Goal: Check status: Check status

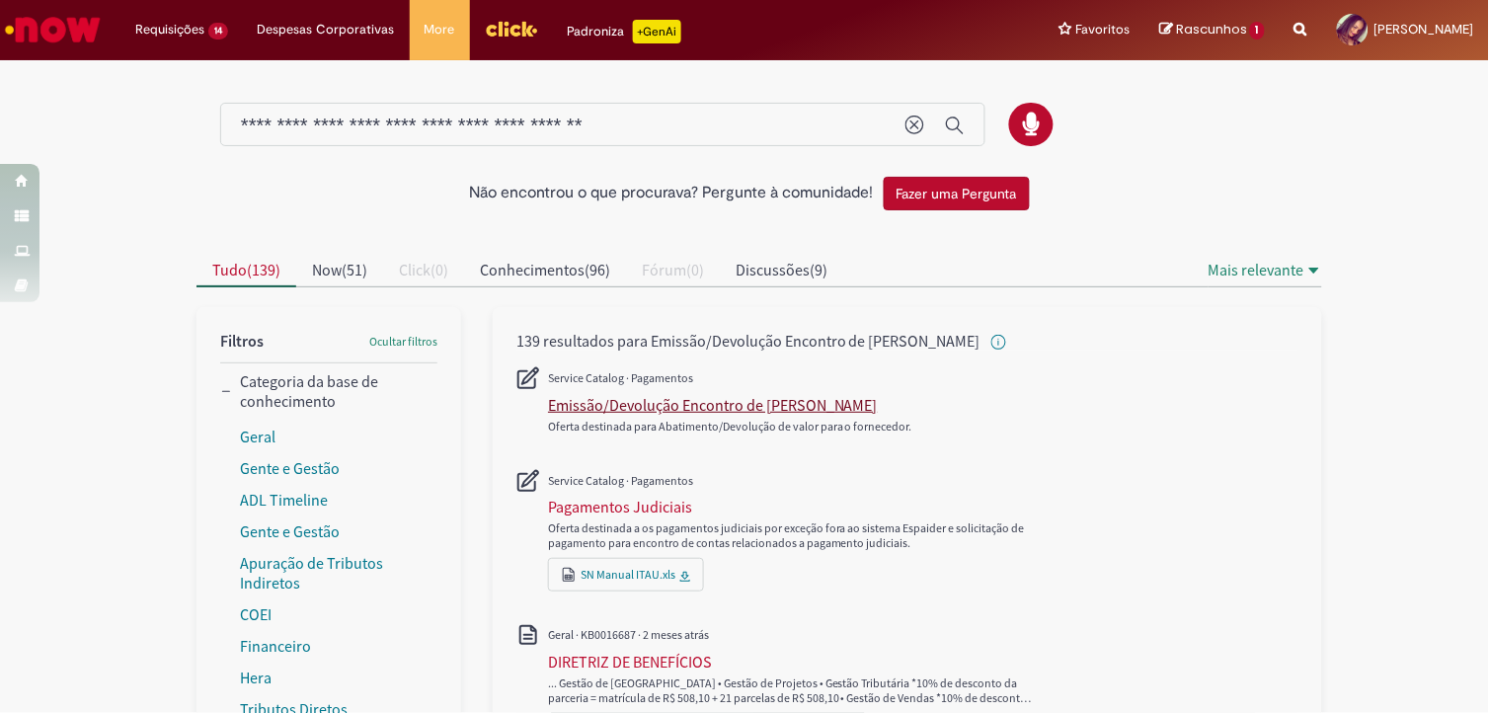
click at [674, 407] on div "Emissão/Devolução Encontro de [PERSON_NAME]" at bounding box center [713, 405] width 330 height 20
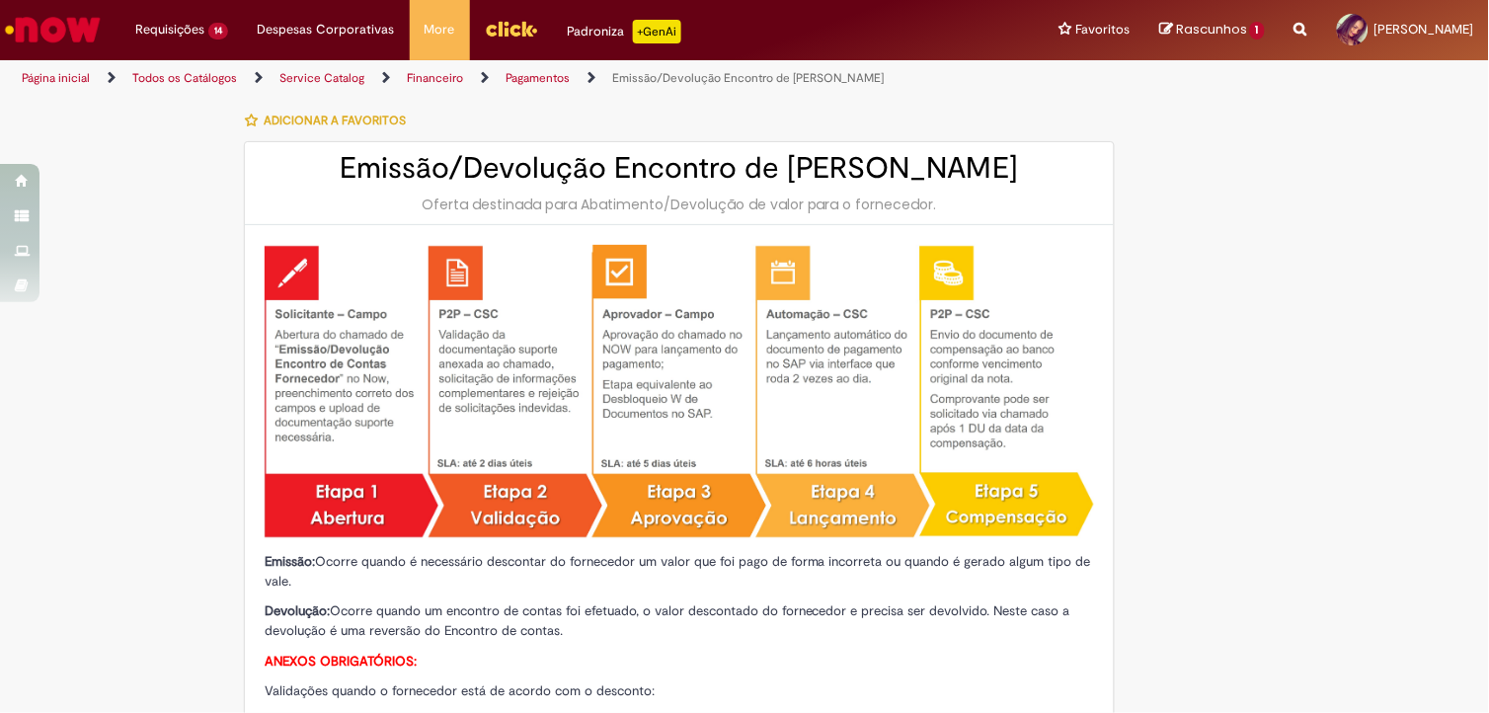
type input "********"
type input "**********"
type input "****"
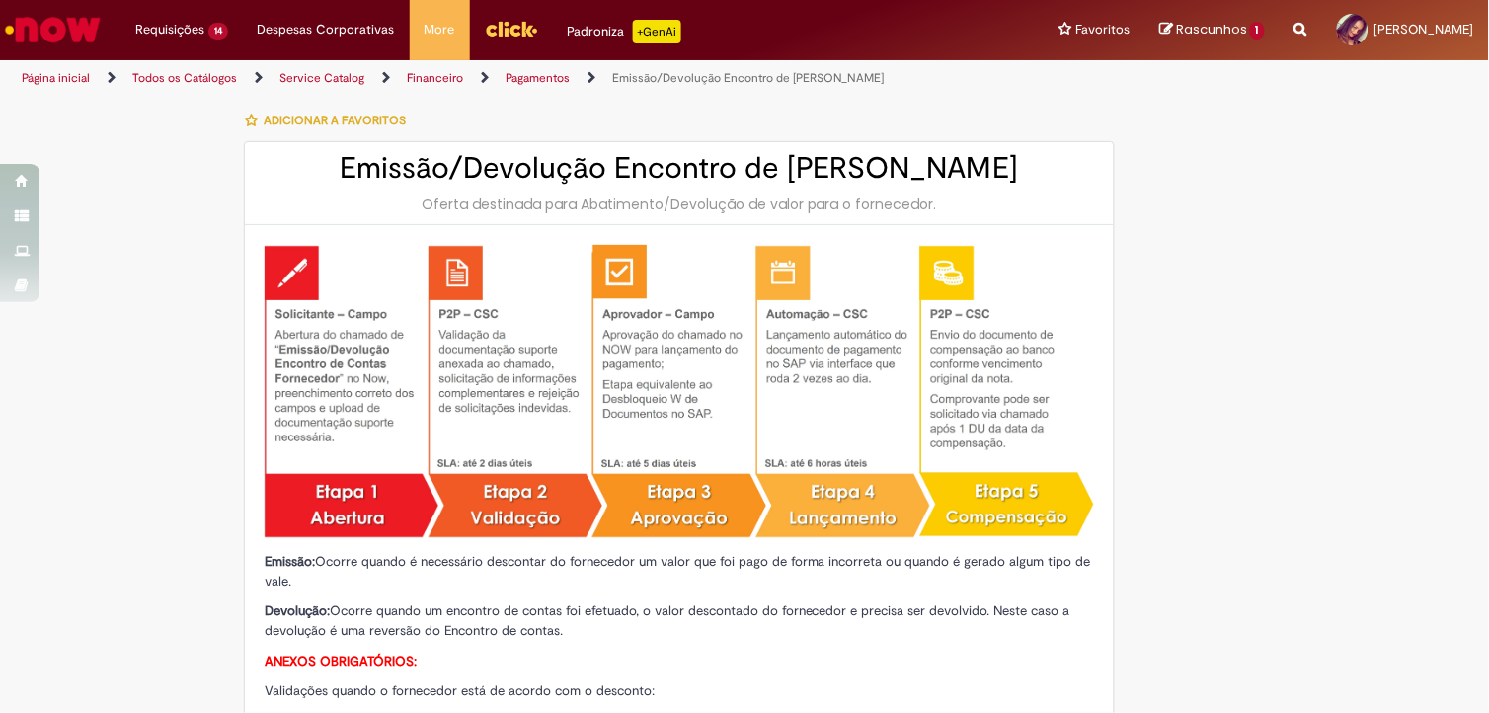
type input "**********"
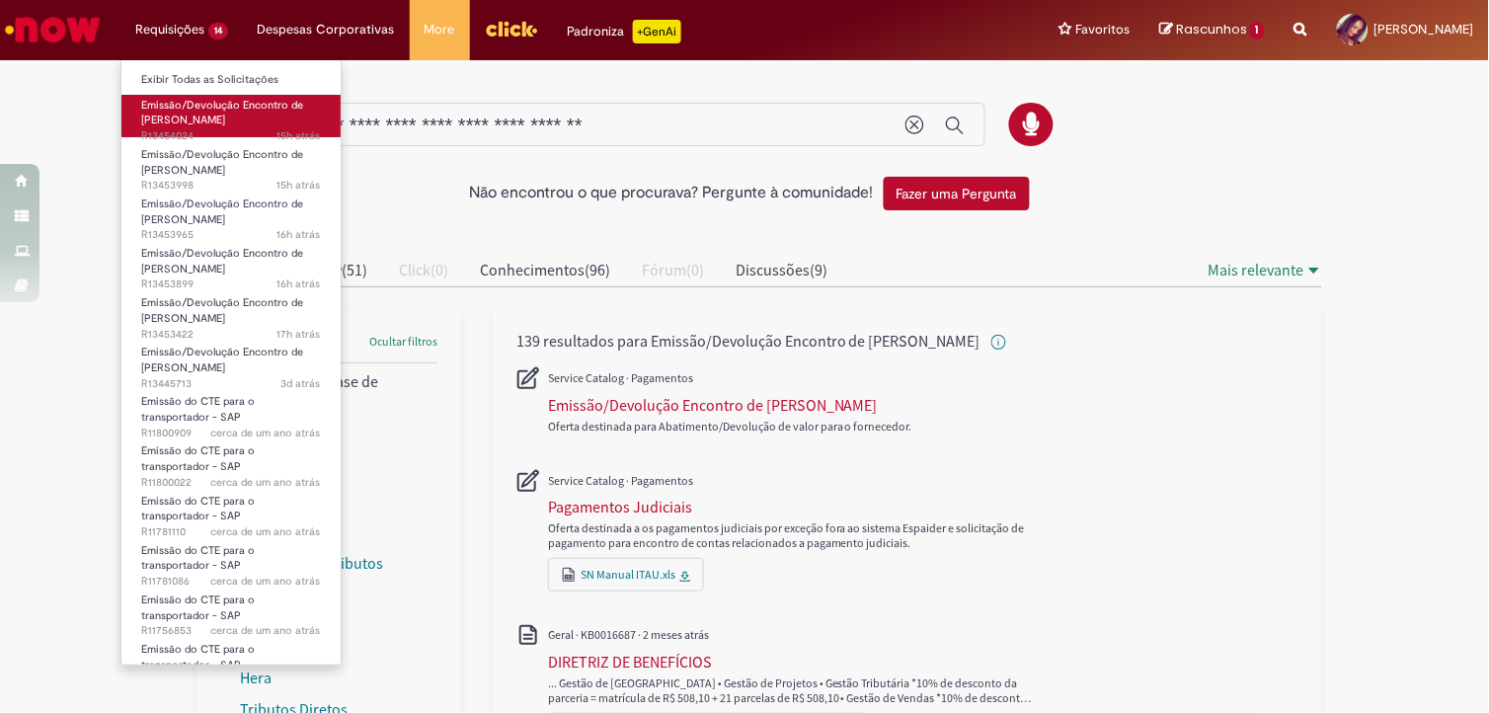
click at [199, 102] on span "Emissão/Devolução Encontro de [PERSON_NAME]" at bounding box center [222, 113] width 162 height 31
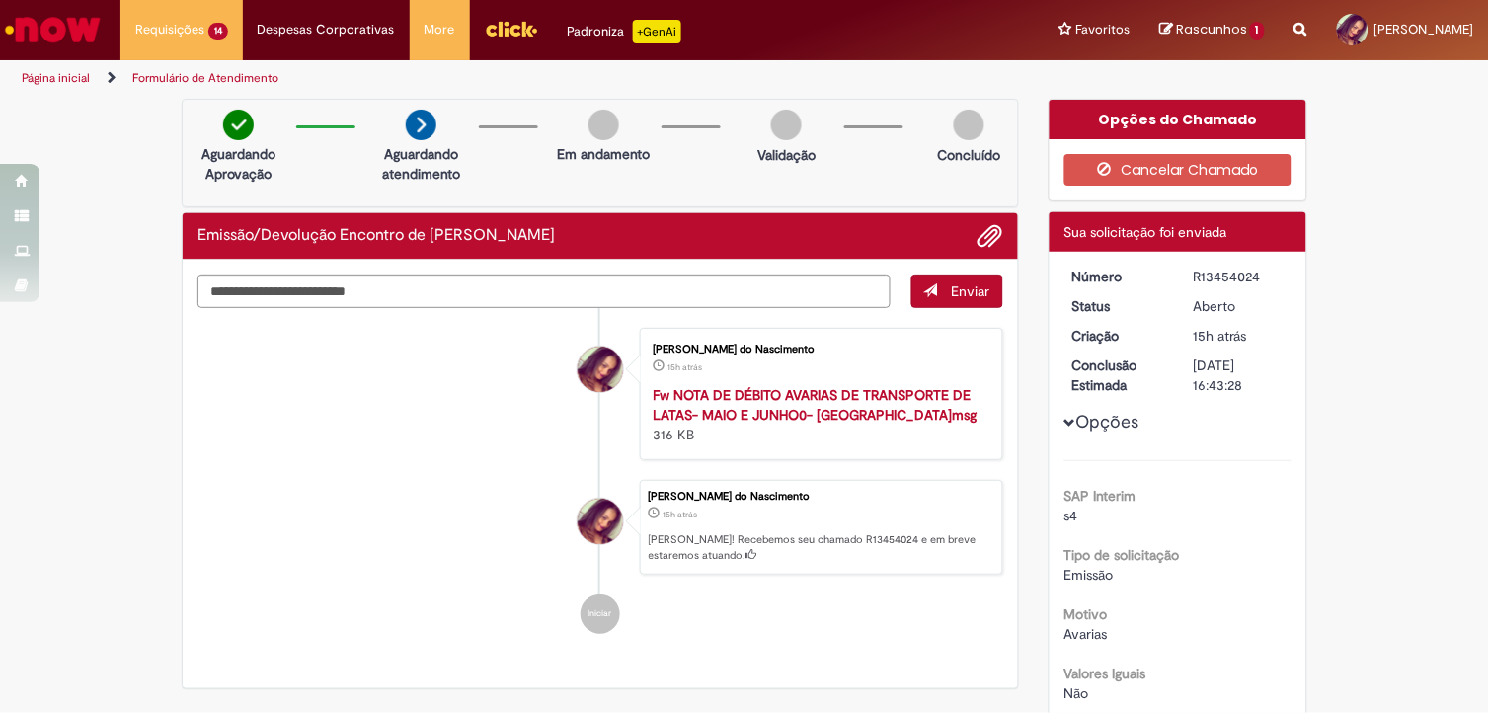
click at [1234, 279] on div "R13454024" at bounding box center [1239, 277] width 92 height 20
click at [1234, 280] on div "R13454024" at bounding box center [1239, 277] width 92 height 20
copy div "R13454024"
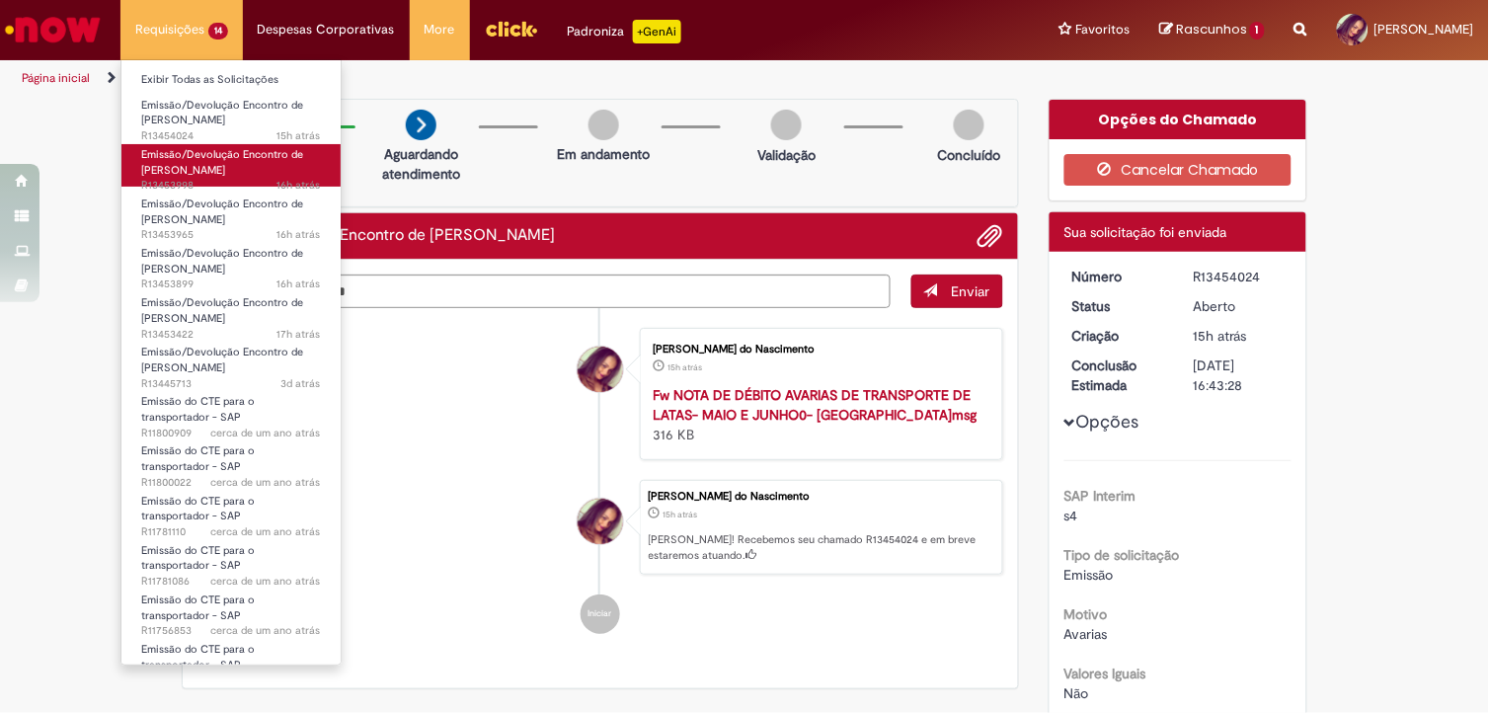
click at [169, 171] on span "Emissão/Devolução Encontro de [PERSON_NAME]" at bounding box center [222, 162] width 162 height 31
click at [192, 159] on span "Emissão/Devolução Encontro de [PERSON_NAME]" at bounding box center [222, 162] width 162 height 31
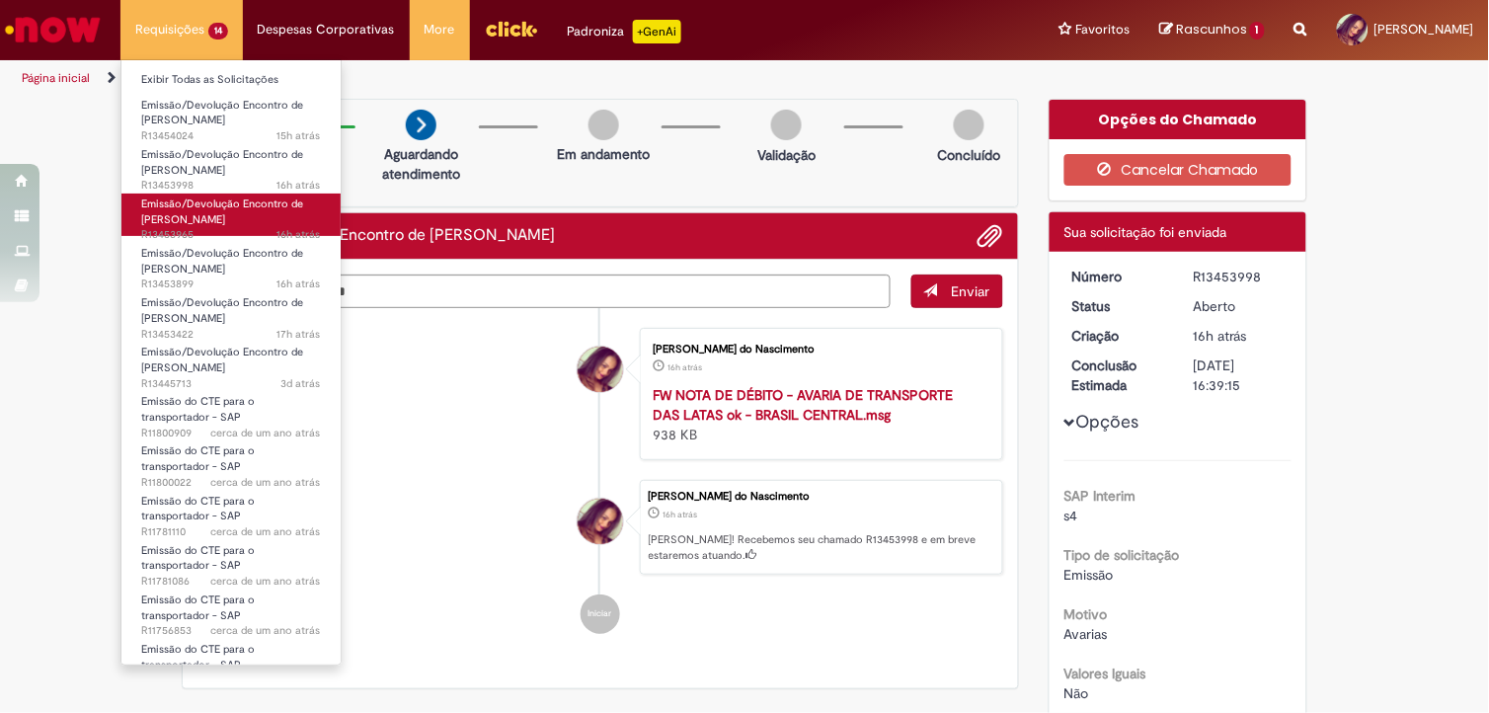
click at [207, 228] on span "16h atrás 16 horas atrás R13453965" at bounding box center [231, 235] width 180 height 16
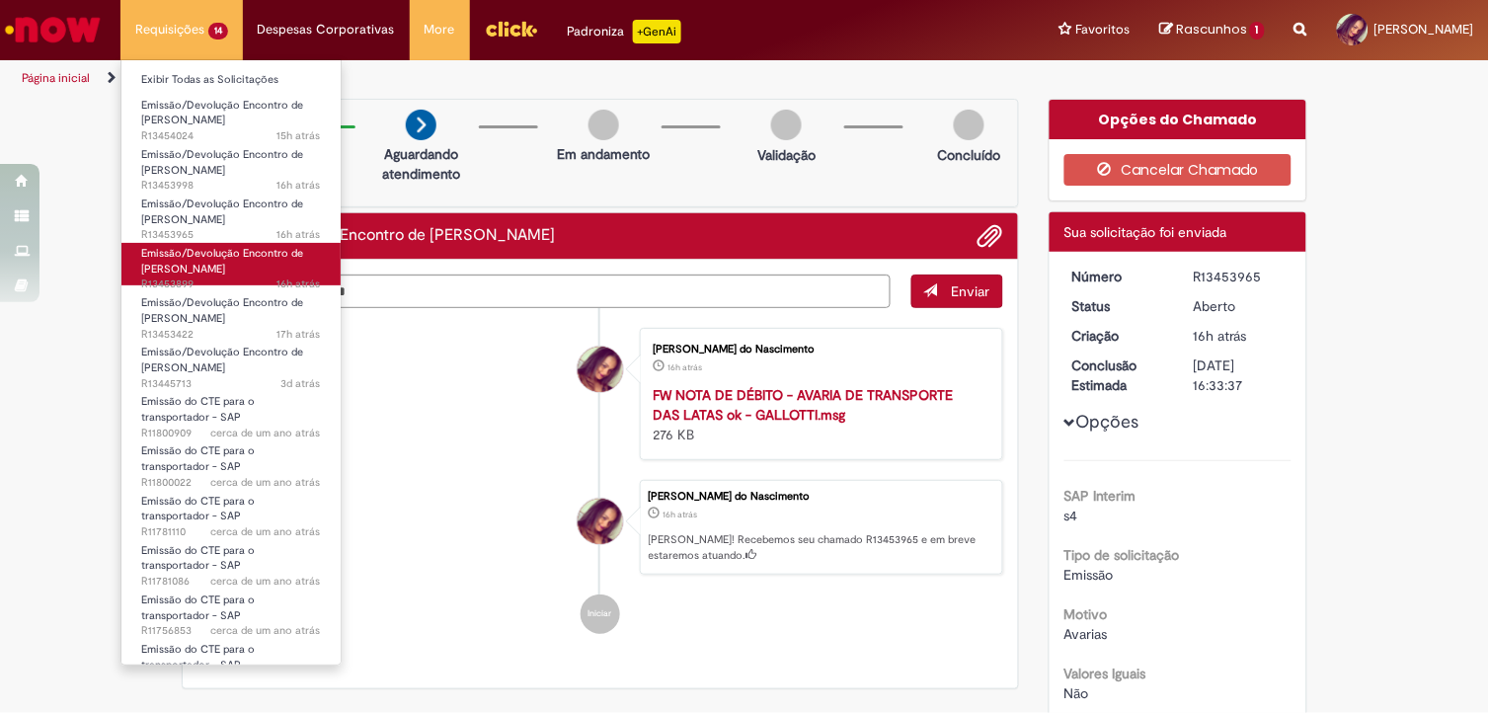
click at [211, 263] on span "Emissão/Devolução Encontro de [PERSON_NAME]" at bounding box center [222, 261] width 162 height 31
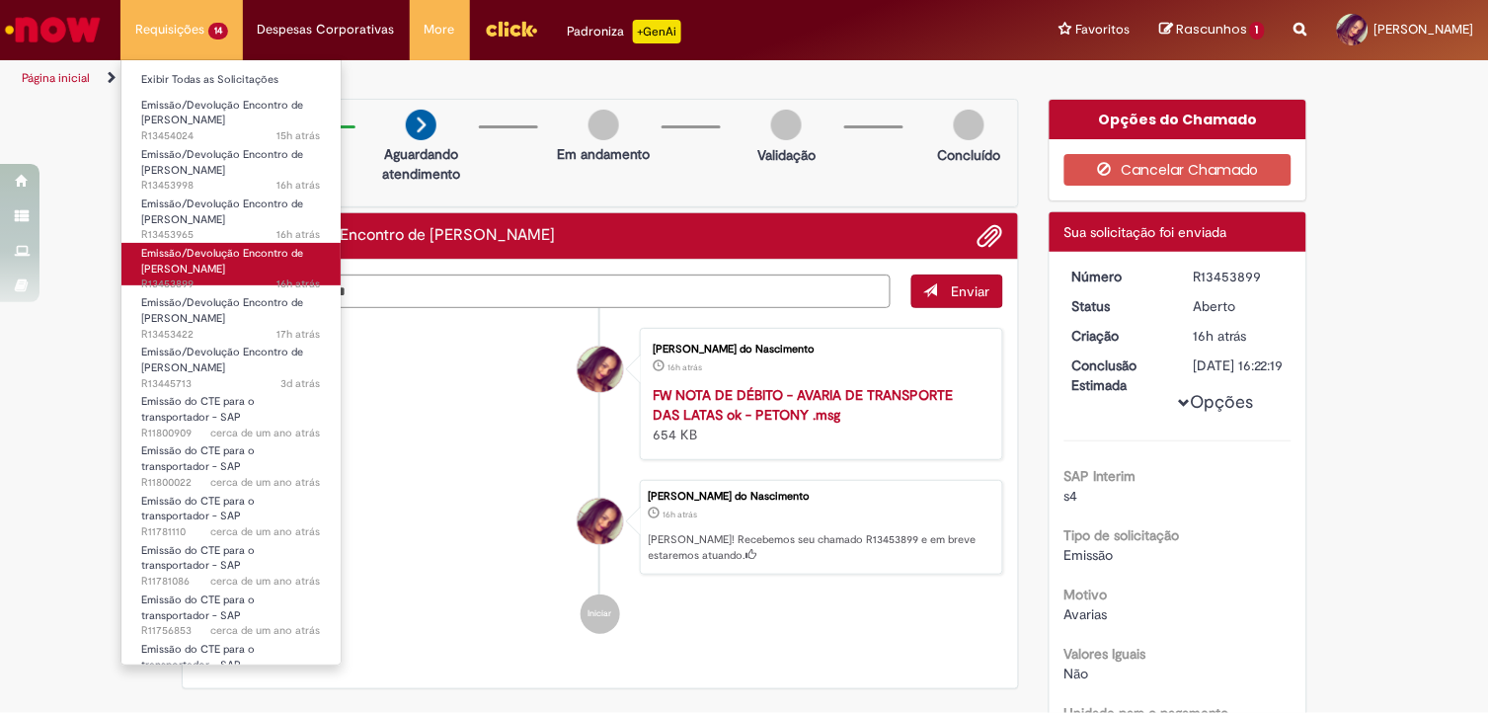
click at [211, 263] on span "Emissão/Devolução Encontro de [PERSON_NAME]" at bounding box center [222, 261] width 162 height 31
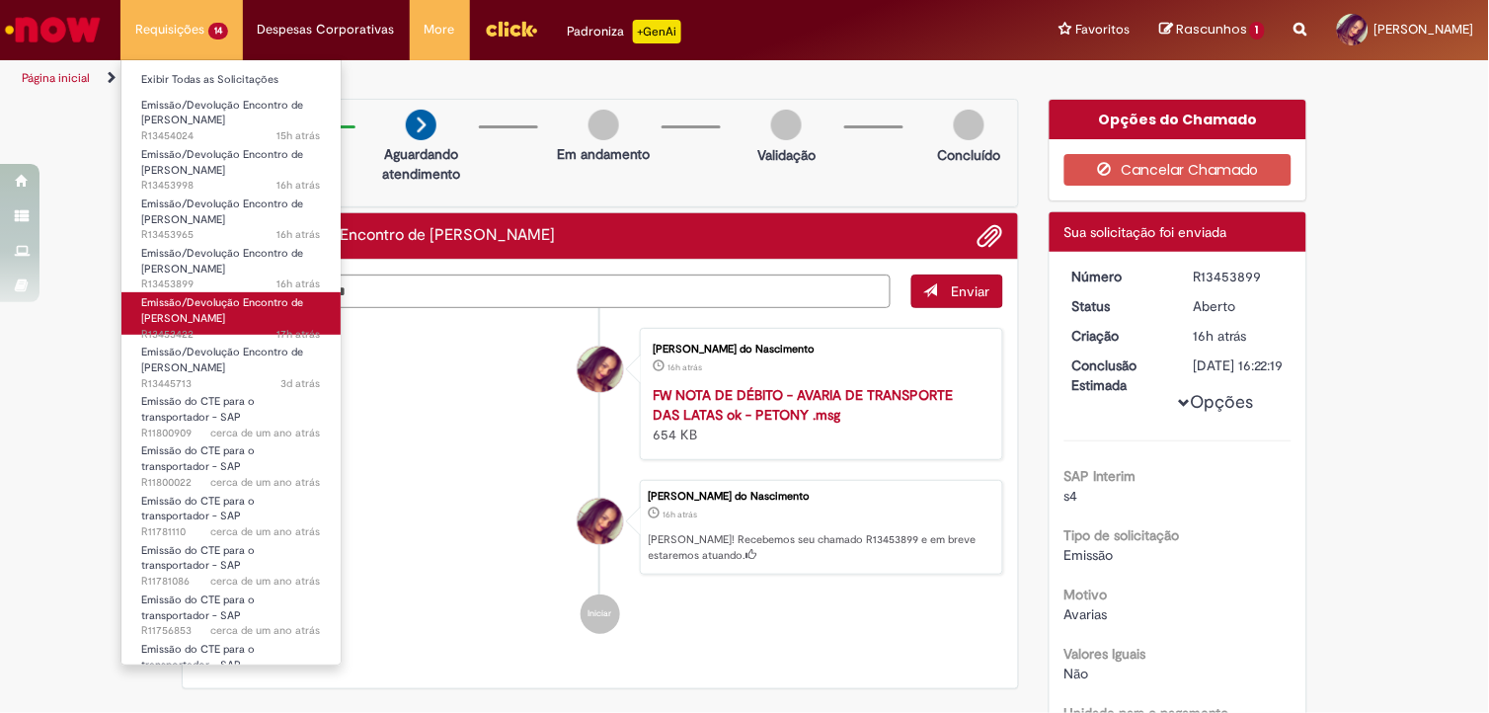
click at [203, 302] on span "Emissão/Devolução Encontro de [PERSON_NAME]" at bounding box center [222, 310] width 162 height 31
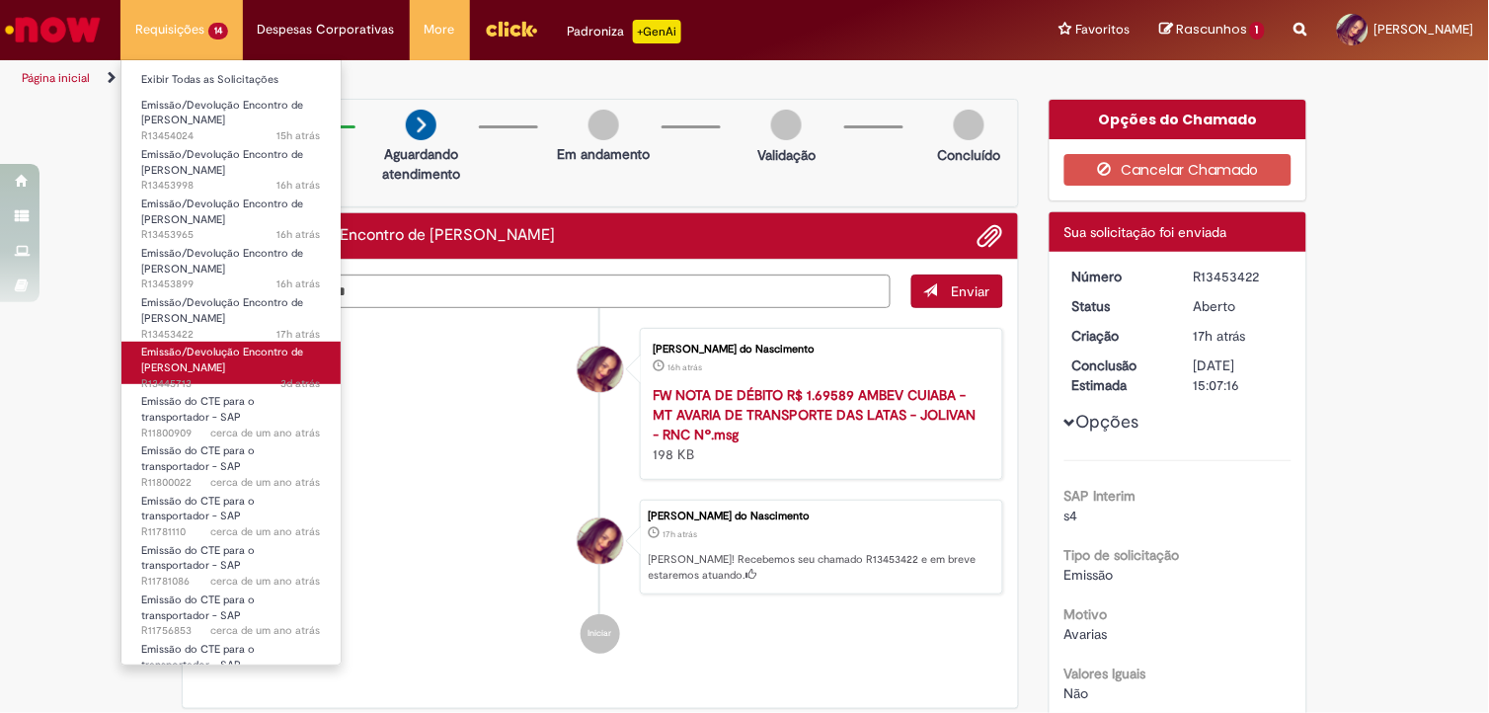
click at [253, 356] on span "Emissão/Devolução Encontro de [PERSON_NAME]" at bounding box center [222, 360] width 162 height 31
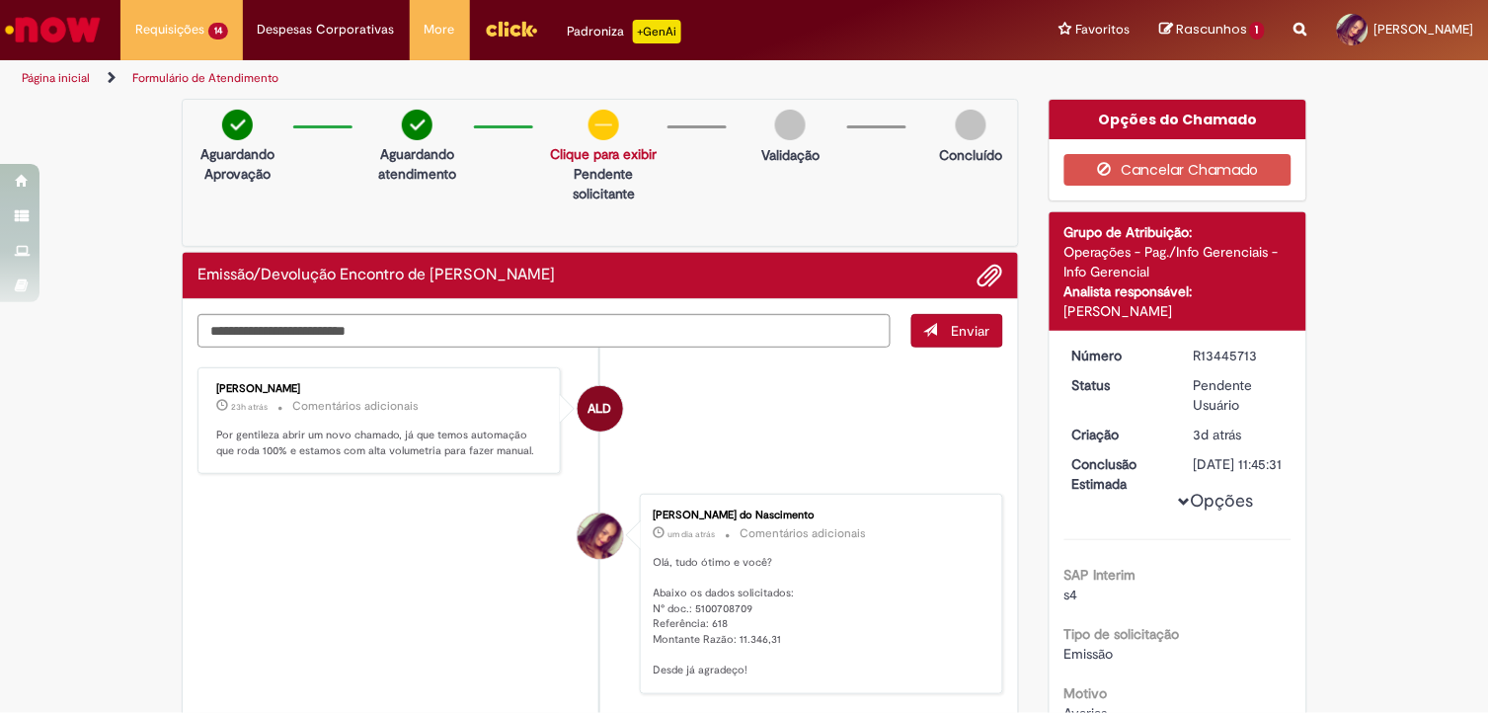
click at [1249, 152] on div "Cancelar Chamado" at bounding box center [1179, 169] width 258 height 61
click at [1244, 165] on button "Cancelar Chamado" at bounding box center [1178, 170] width 228 height 32
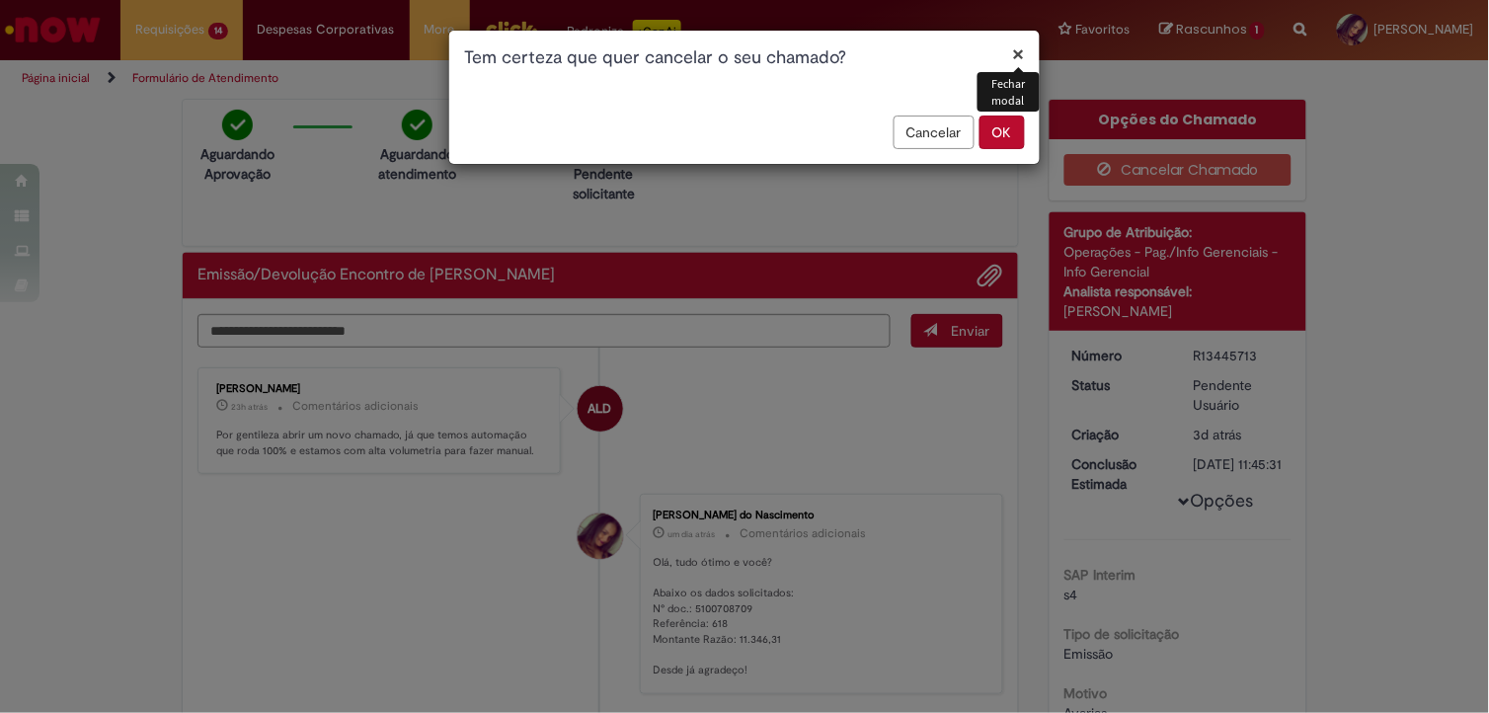
click at [1001, 144] on button "OK" at bounding box center [1001, 133] width 45 height 34
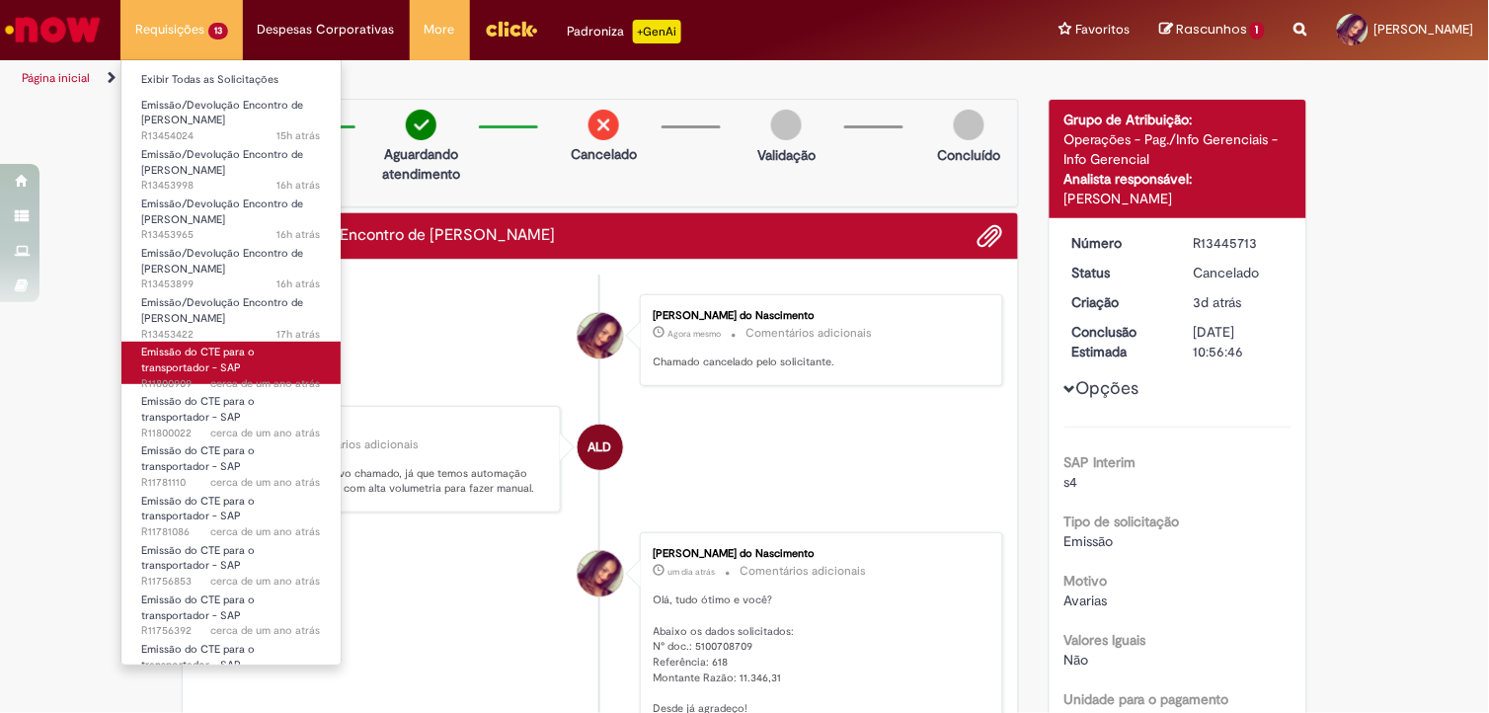
click at [217, 349] on span "Emissão do CTE para o transportador - SAP" at bounding box center [198, 360] width 114 height 31
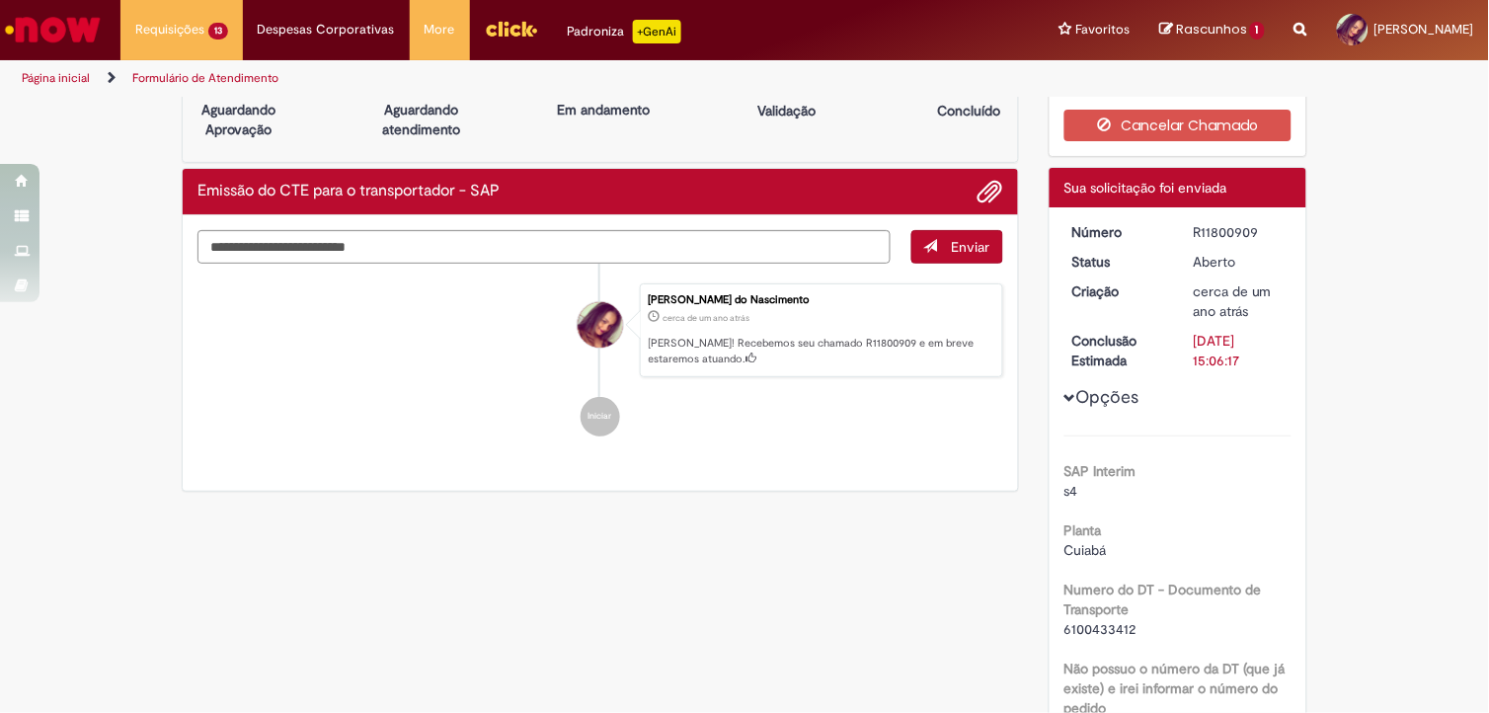
scroll to position [4, 0]
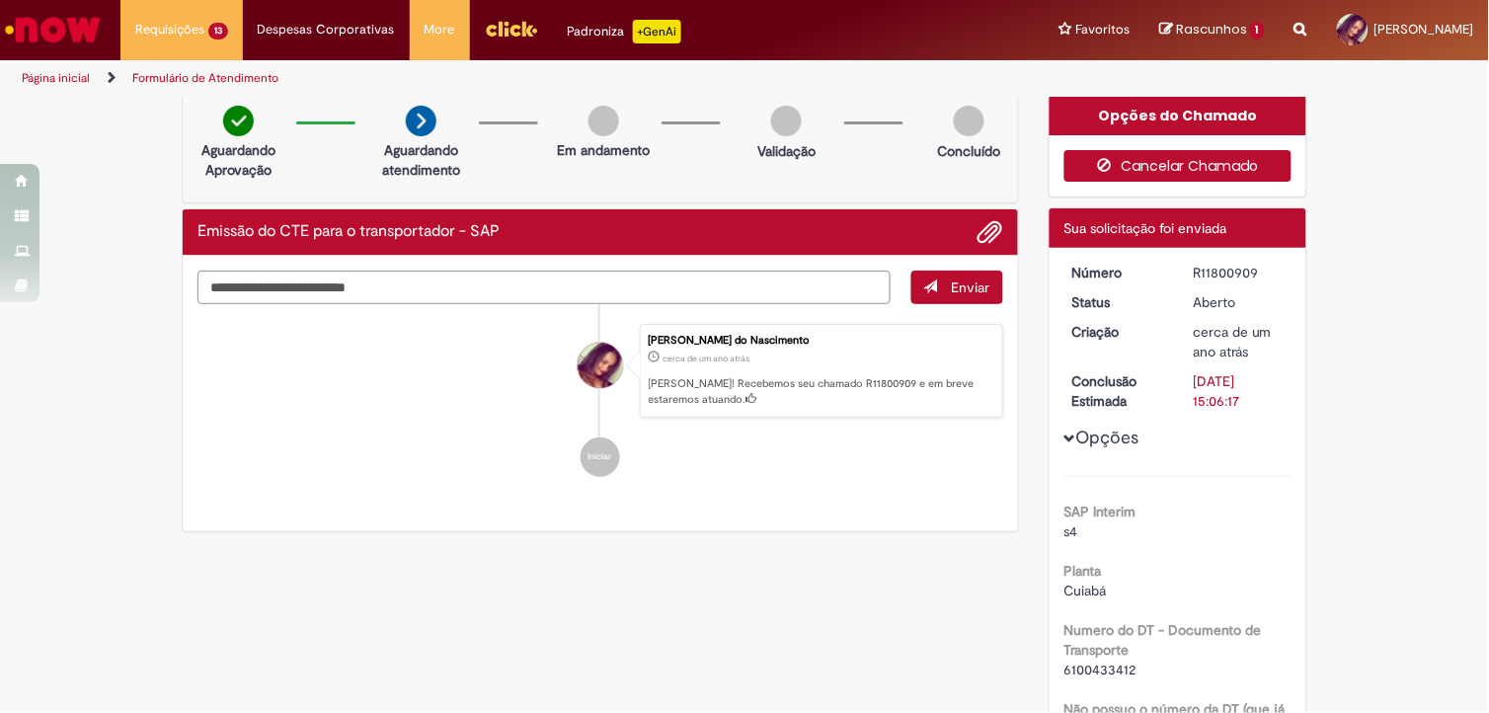
click at [1160, 165] on button "Cancelar Chamado" at bounding box center [1178, 166] width 228 height 32
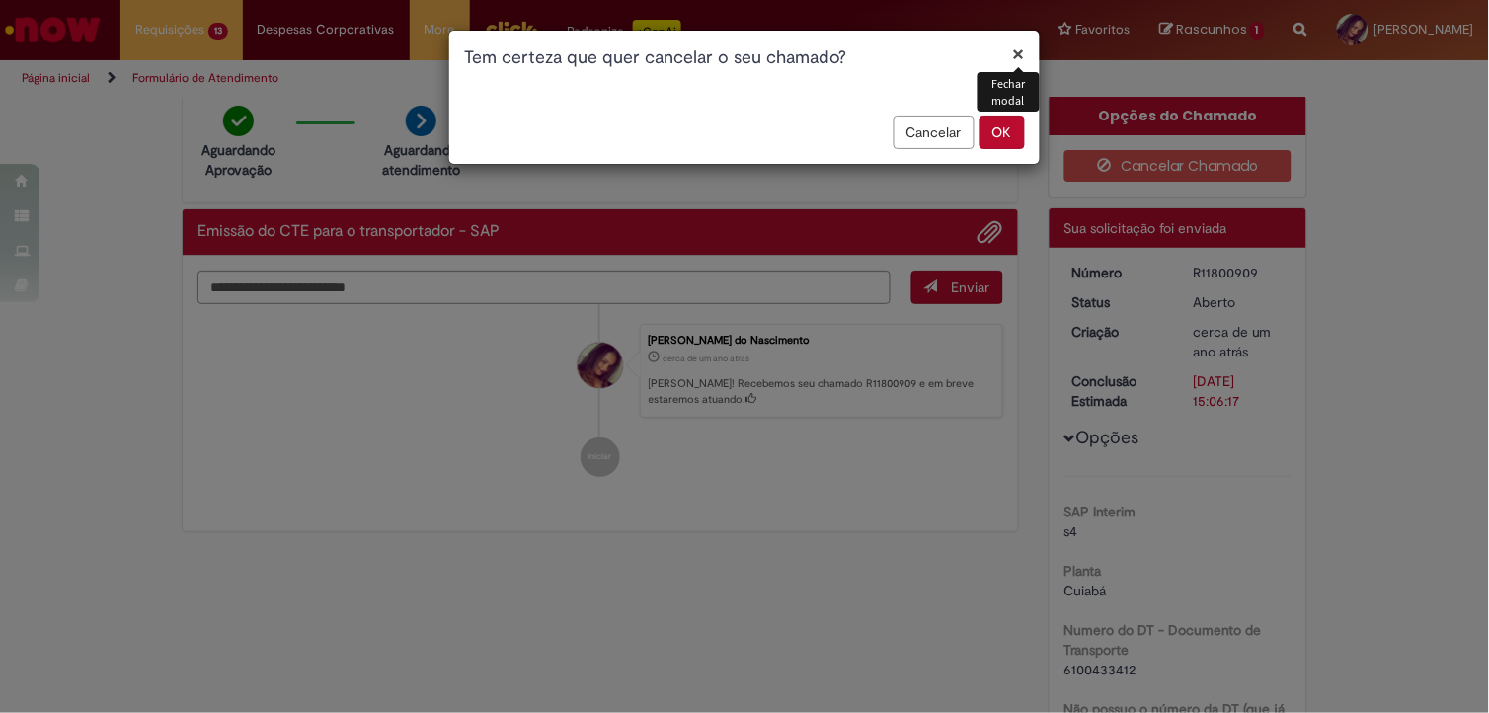
click at [1008, 138] on button "OK" at bounding box center [1001, 133] width 45 height 34
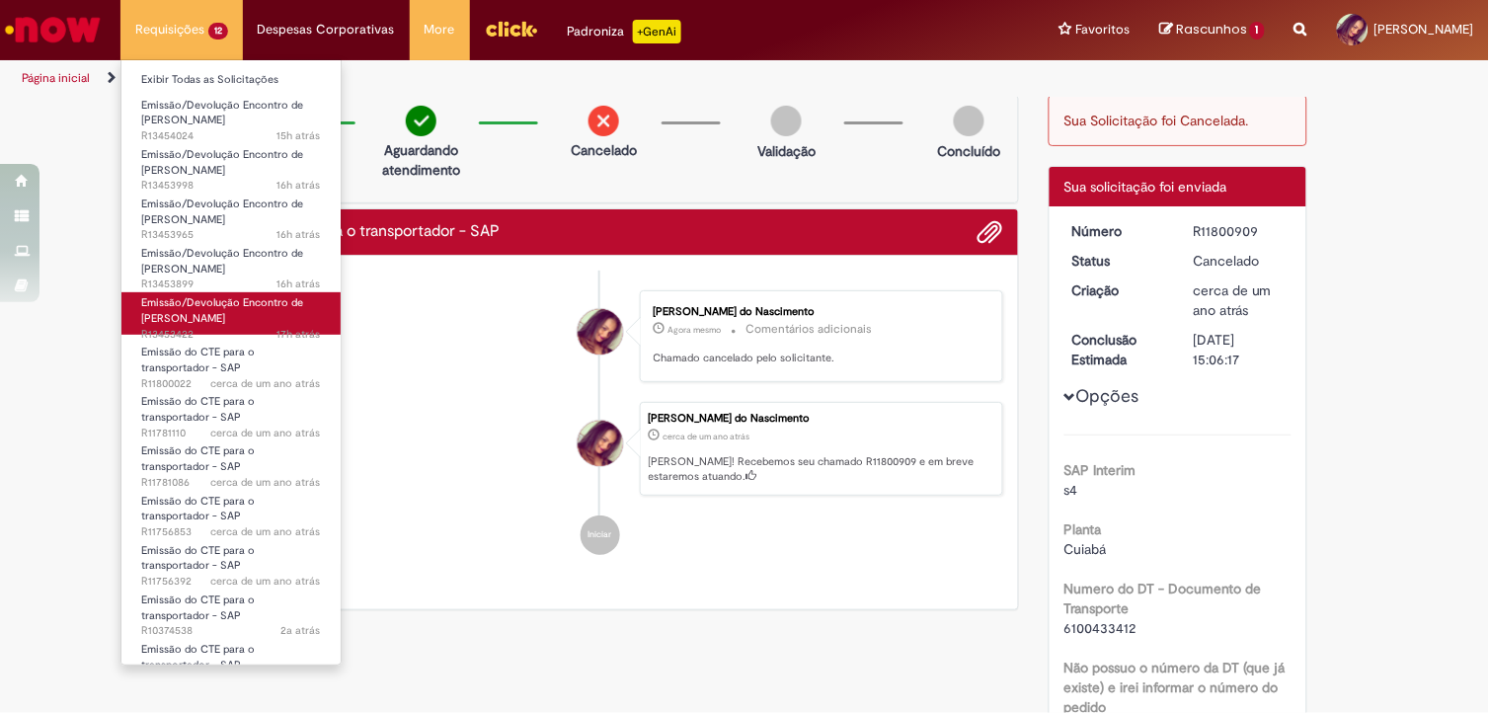
click at [219, 316] on span "Emissão/Devolução Encontro de [PERSON_NAME]" at bounding box center [222, 310] width 162 height 31
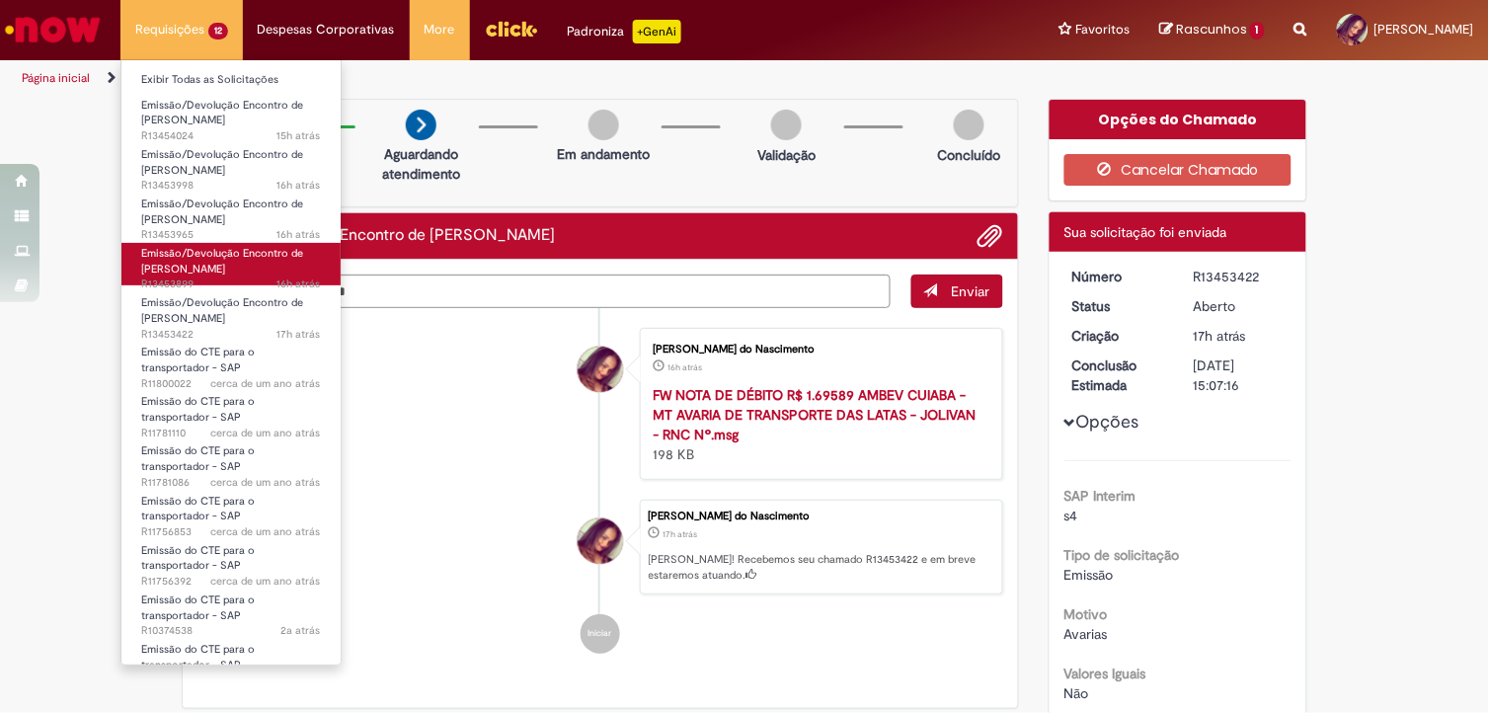
click at [233, 272] on span "Emissão/Devolução Encontro de [PERSON_NAME]" at bounding box center [222, 261] width 162 height 31
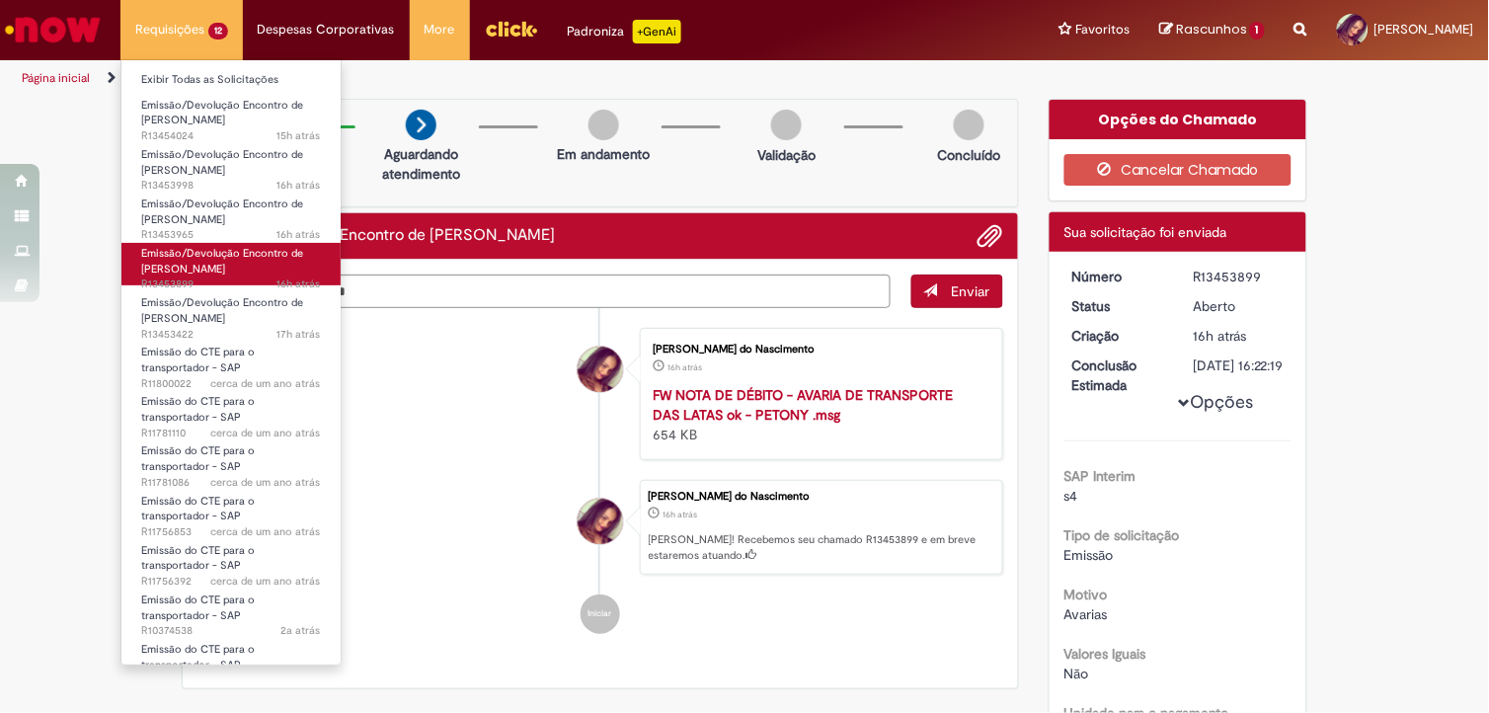
click at [205, 262] on span "Emissão/Devolução Encontro de [PERSON_NAME]" at bounding box center [222, 261] width 162 height 31
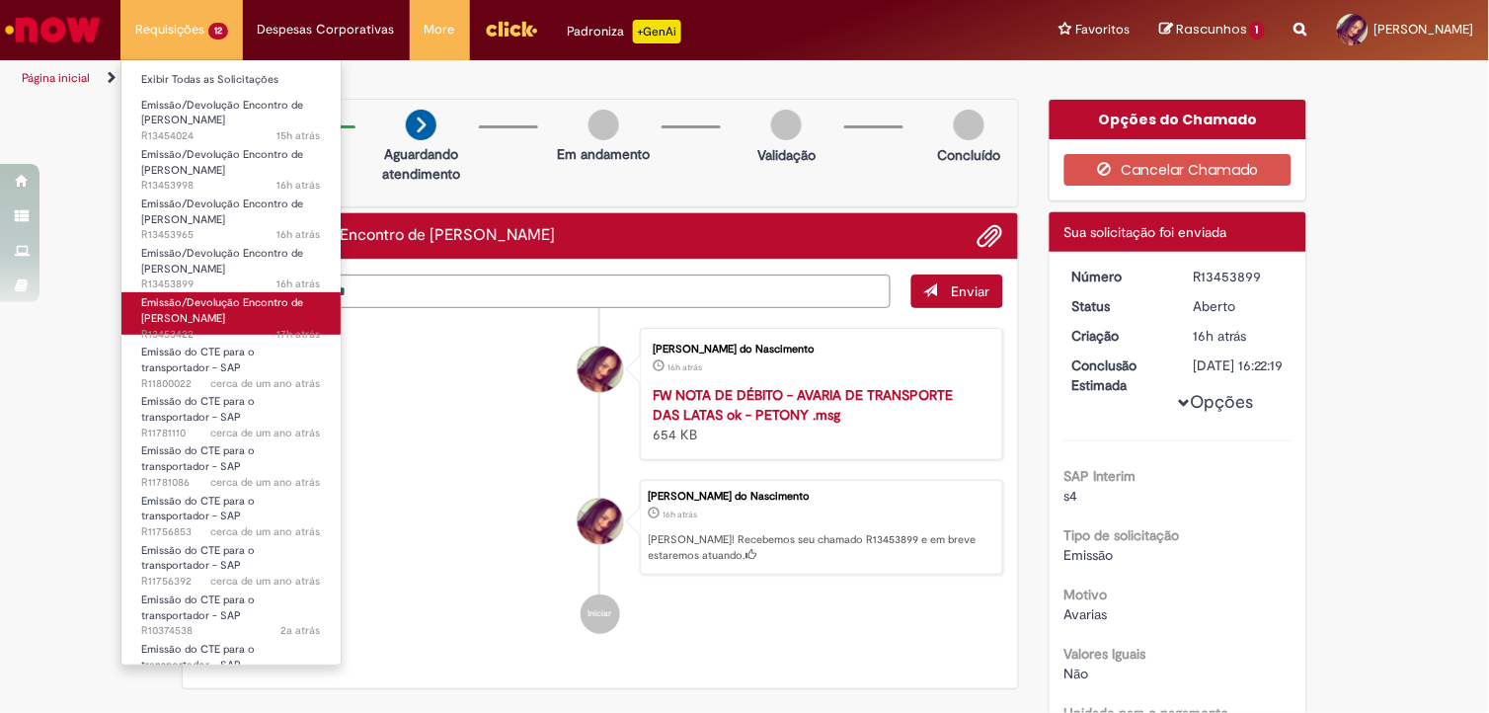
click at [205, 296] on span "Emissão/Devolução Encontro de [PERSON_NAME]" at bounding box center [222, 310] width 162 height 31
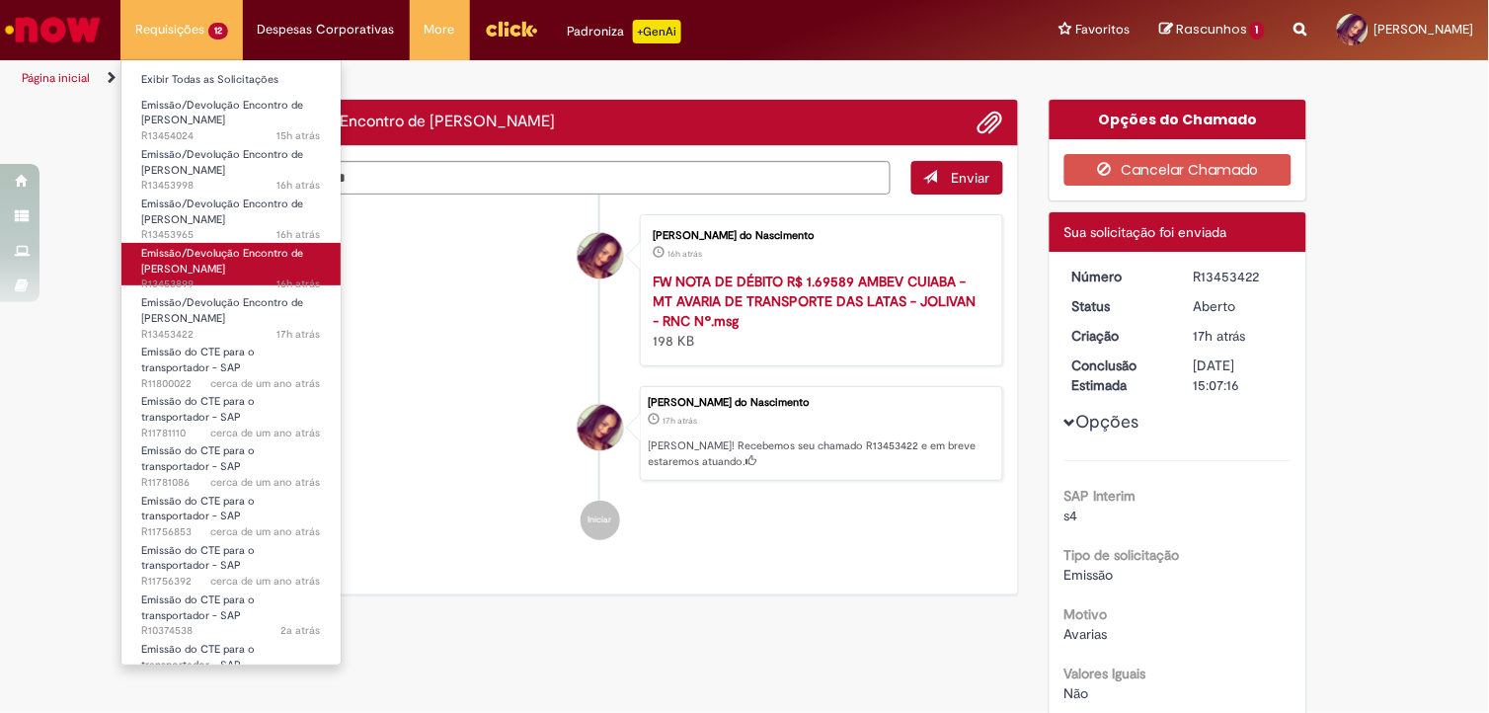
click at [211, 267] on span "Emissão/Devolução Encontro de [PERSON_NAME]" at bounding box center [222, 261] width 162 height 31
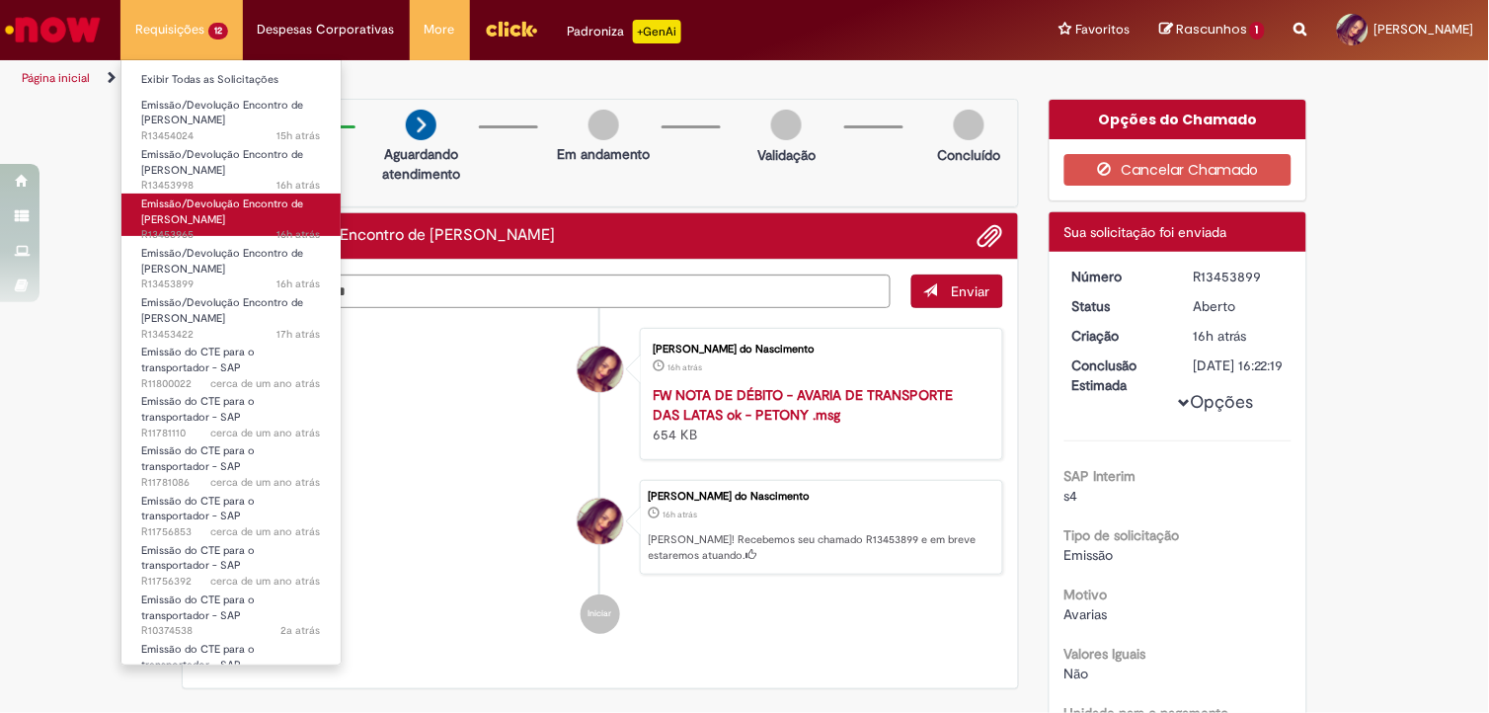
click at [218, 223] on span "Emissão/Devolução Encontro de [PERSON_NAME]" at bounding box center [222, 211] width 162 height 31
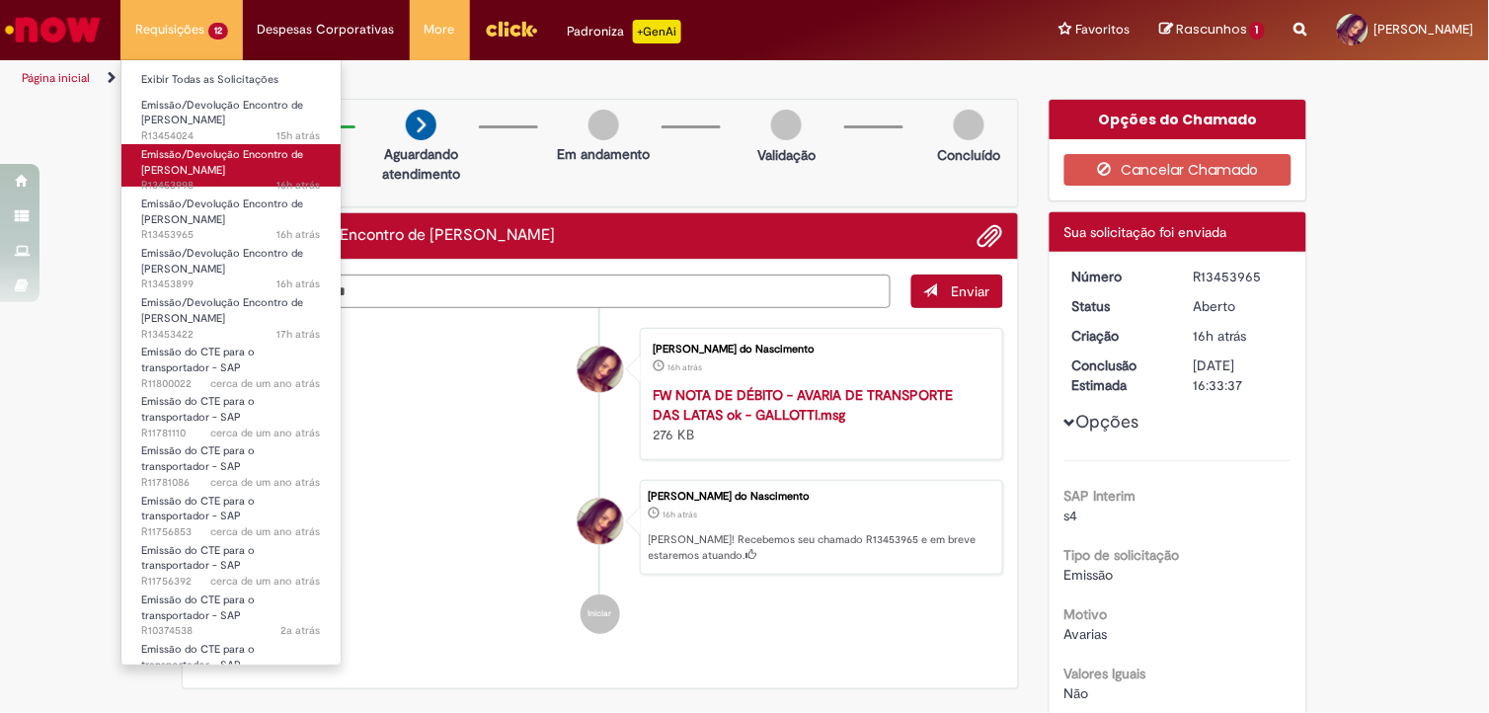
click at [228, 185] on span "16h atrás 16 horas atrás R13453998" at bounding box center [231, 186] width 180 height 16
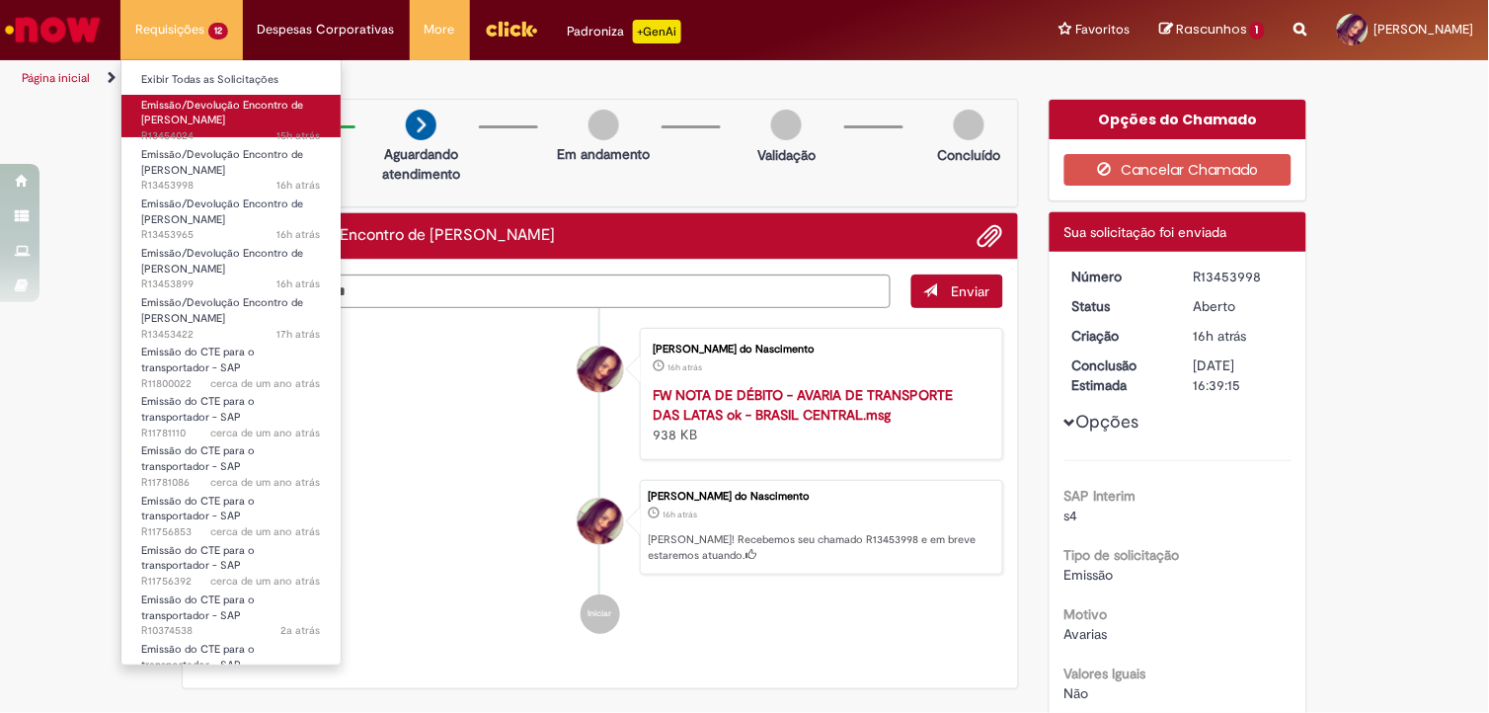
click at [244, 121] on link "Emissão/Devolução Encontro de Contas Fornecedor 15h atrás 15 horas atrás R13454…" at bounding box center [230, 116] width 219 height 42
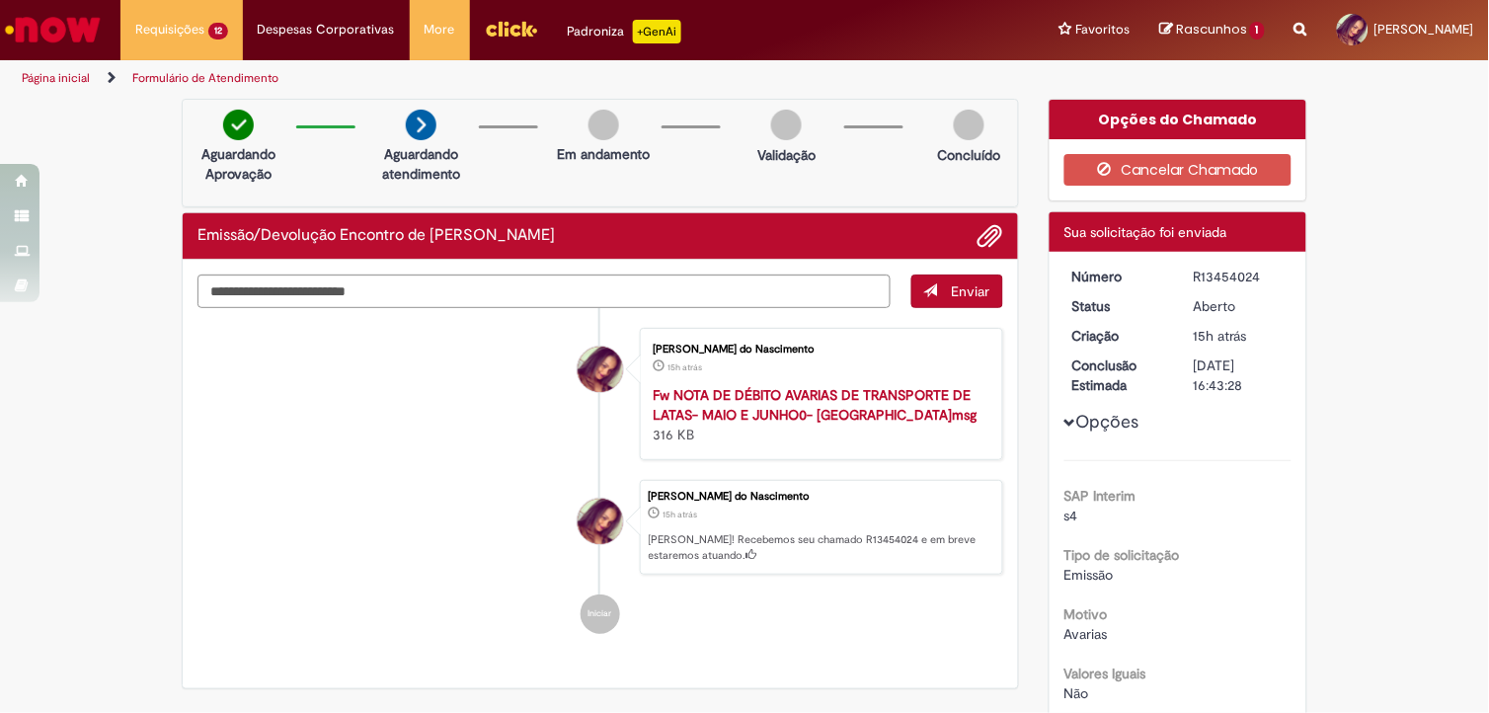
click at [70, 77] on link "Página inicial" at bounding box center [56, 78] width 68 height 16
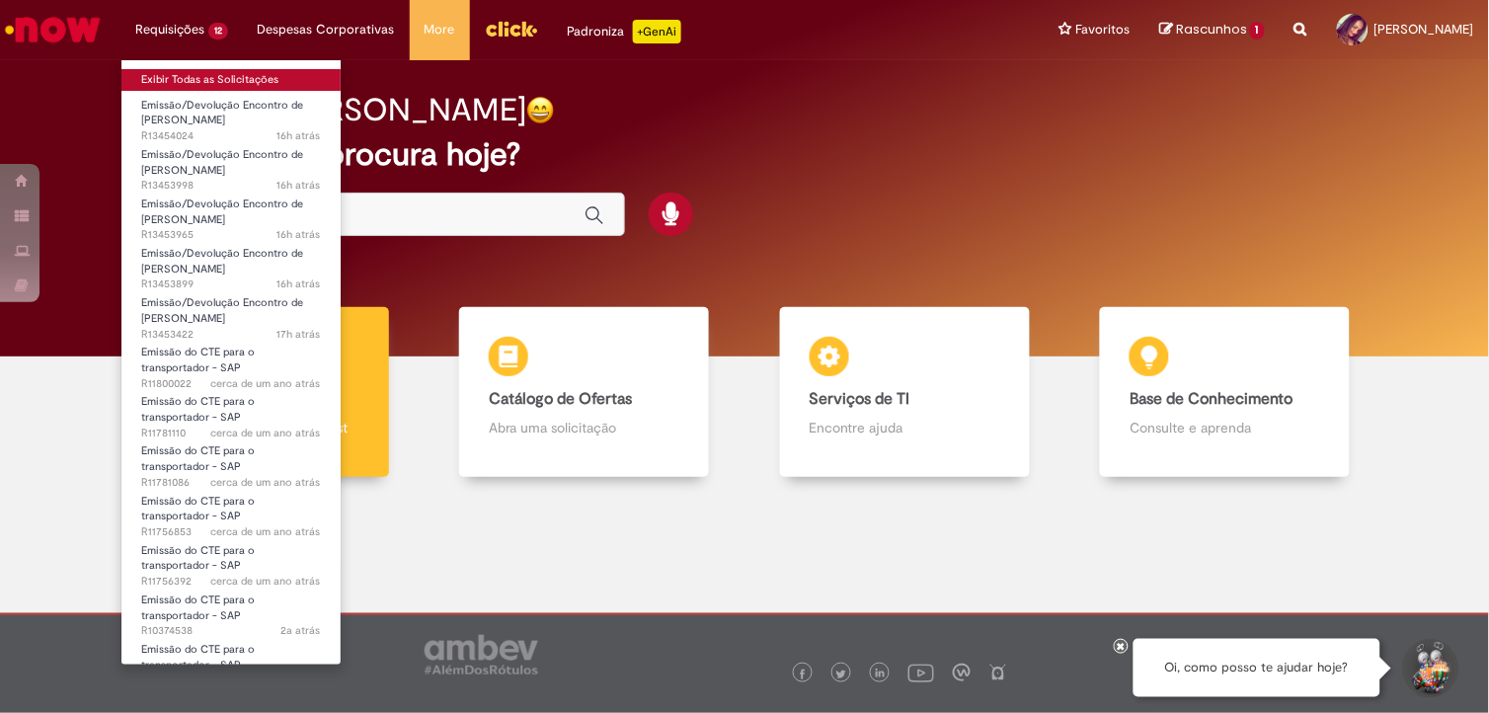
click at [215, 73] on link "Exibir Todas as Solicitações" at bounding box center [230, 80] width 219 height 22
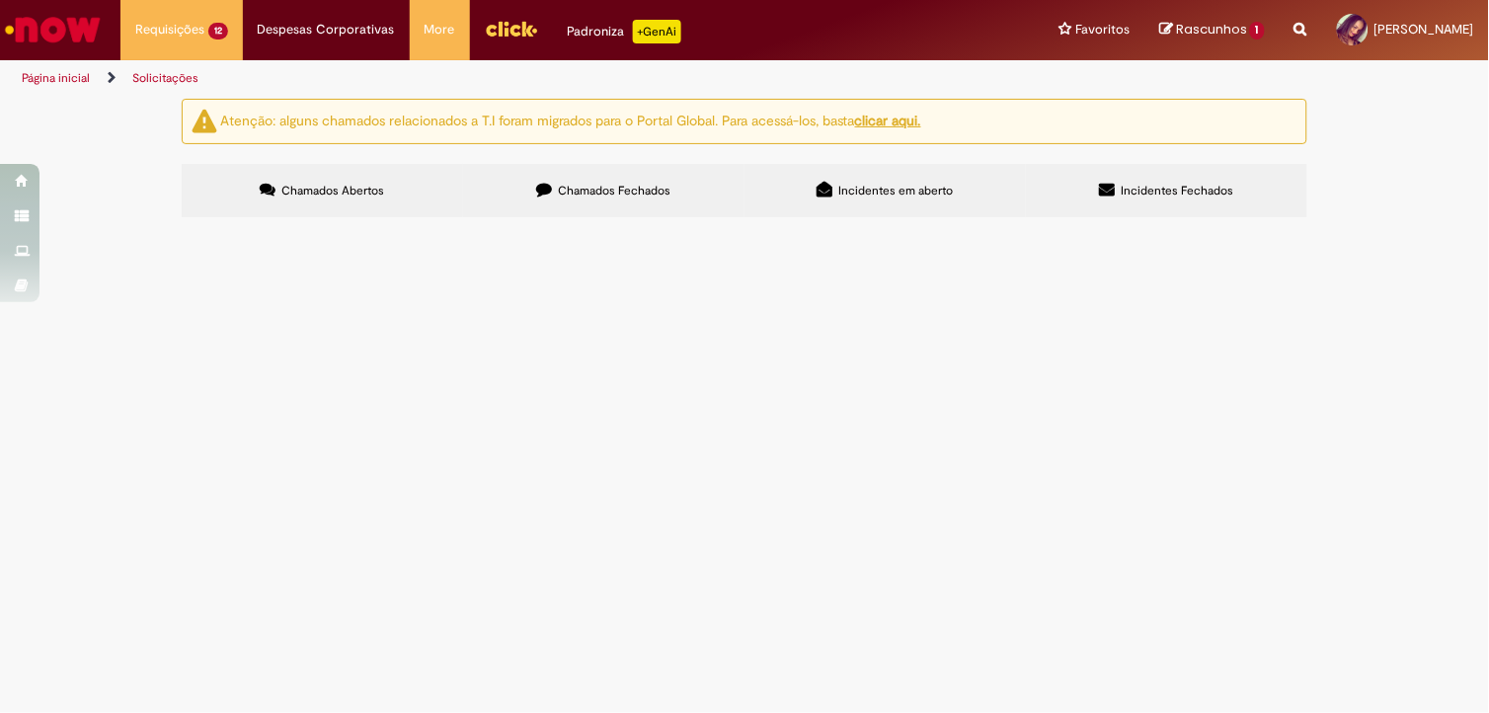
click at [657, 197] on span "Chamados Fechados" at bounding box center [615, 191] width 113 height 16
click at [0, 0] on span "Emissão do CTE para o transportador - SAP" at bounding box center [0, 0] width 0 height 0
click at [0, 0] on td "Cobrança de avaria de lata, transportadora BRASIL CENTRAL. Referente ao mês de …" at bounding box center [0, 0] width 0 height 0
click at [0, 0] on span "Cobrança de avaria de lata, transportadora JOLIVAN. Referente ao mês de julho, …" at bounding box center [0, 0] width 0 height 0
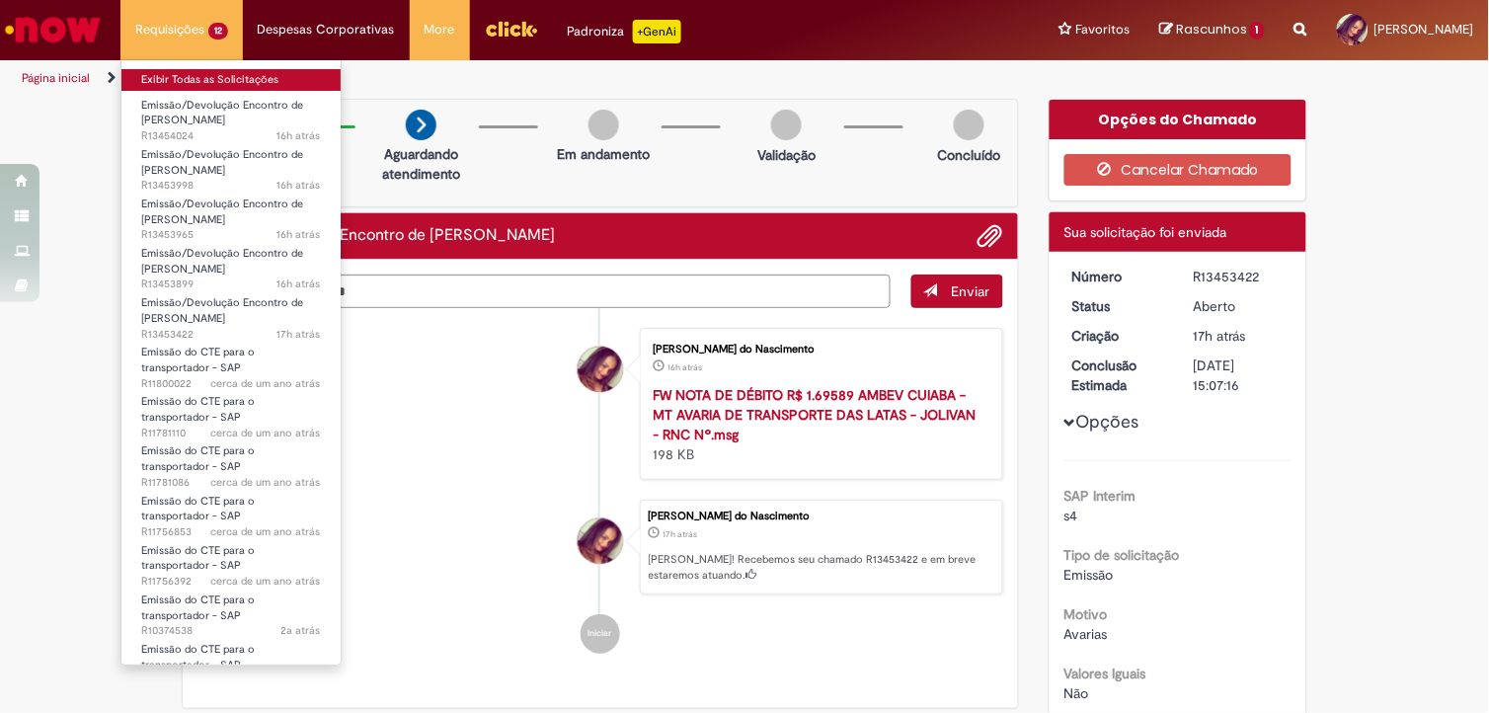
click at [200, 70] on link "Exibir Todas as Solicitações" at bounding box center [230, 80] width 219 height 22
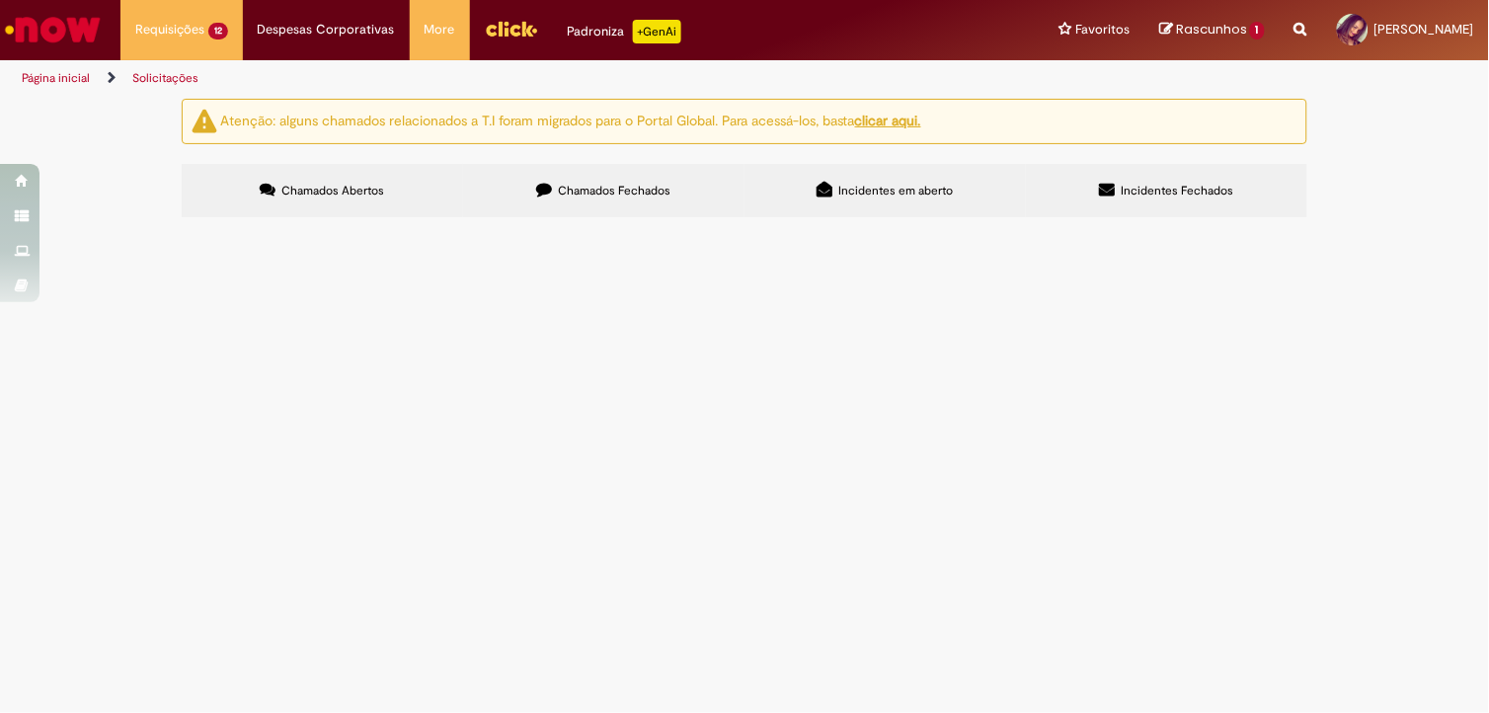
click at [1107, 185] on icon at bounding box center [1107, 190] width 16 height 16
click at [807, 201] on label "Incidentes em aberto" at bounding box center [884, 190] width 281 height 53
click at [617, 202] on label "Chamados Fechados" at bounding box center [603, 190] width 281 height 53
click at [0, 0] on input "Pesquisar" at bounding box center [0, 0] width 0 height 0
type input "*"
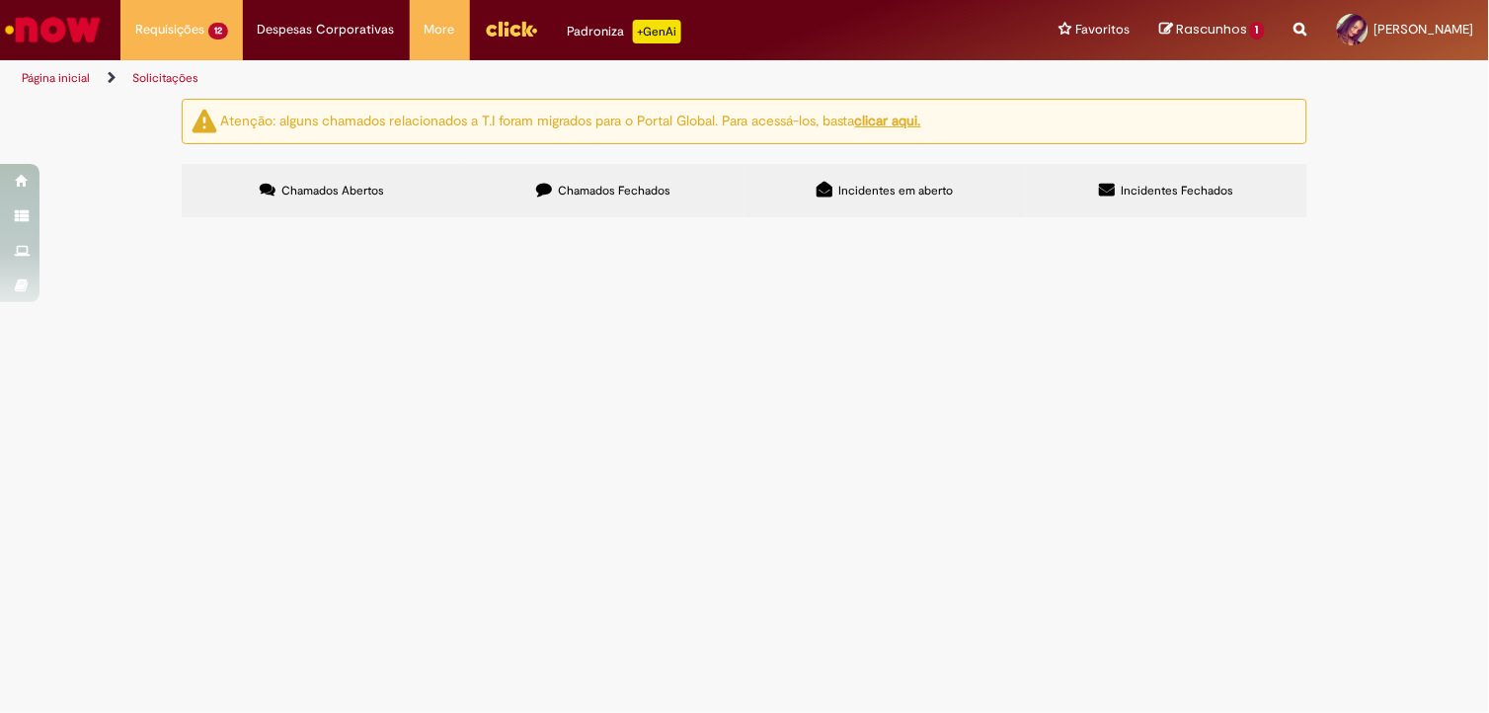
scroll to position [490, 0]
click at [0, 0] on span "Cobrança de avaria de lata, transportadora RODOLEVE. Referente ao mês de julho,…" at bounding box center [0, 0] width 0 height 0
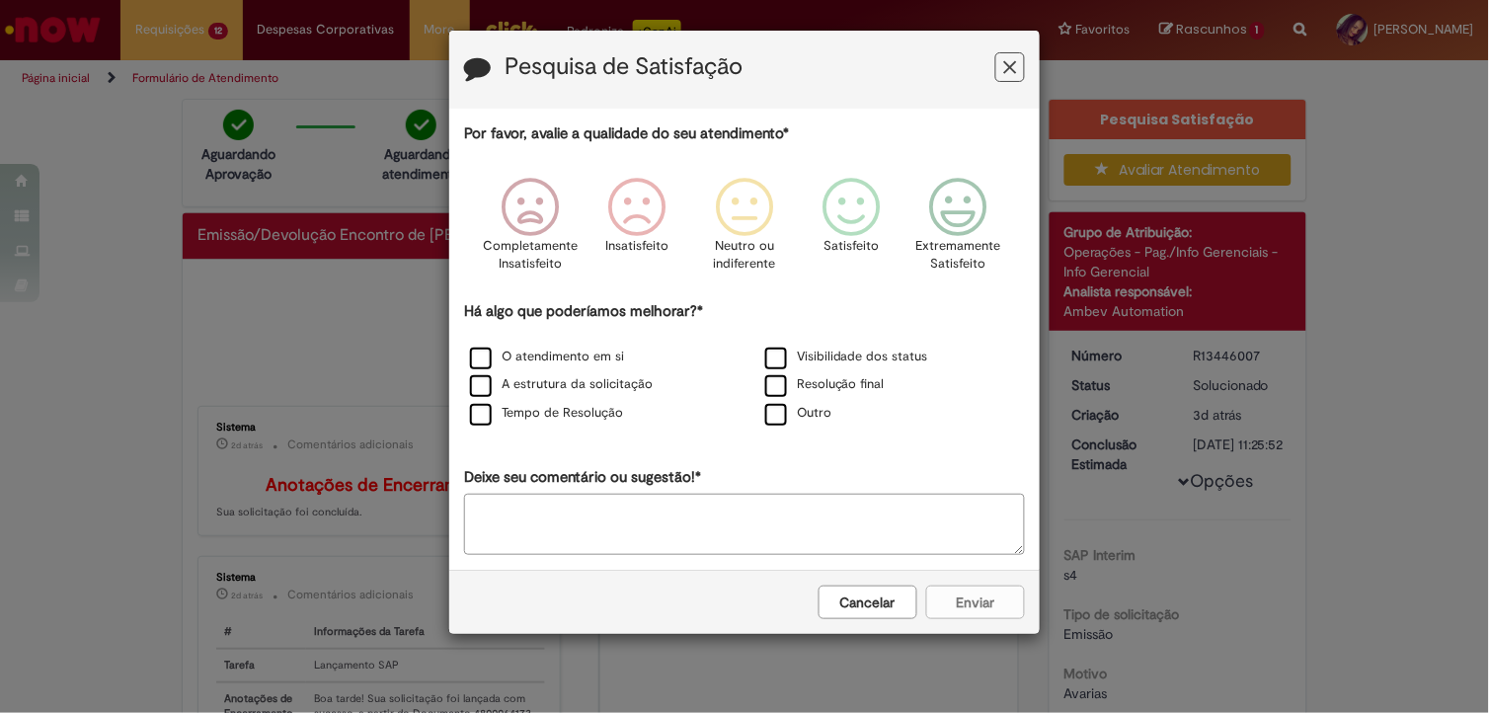
click at [1001, 70] on button "Feedback" at bounding box center [1010, 67] width 30 height 30
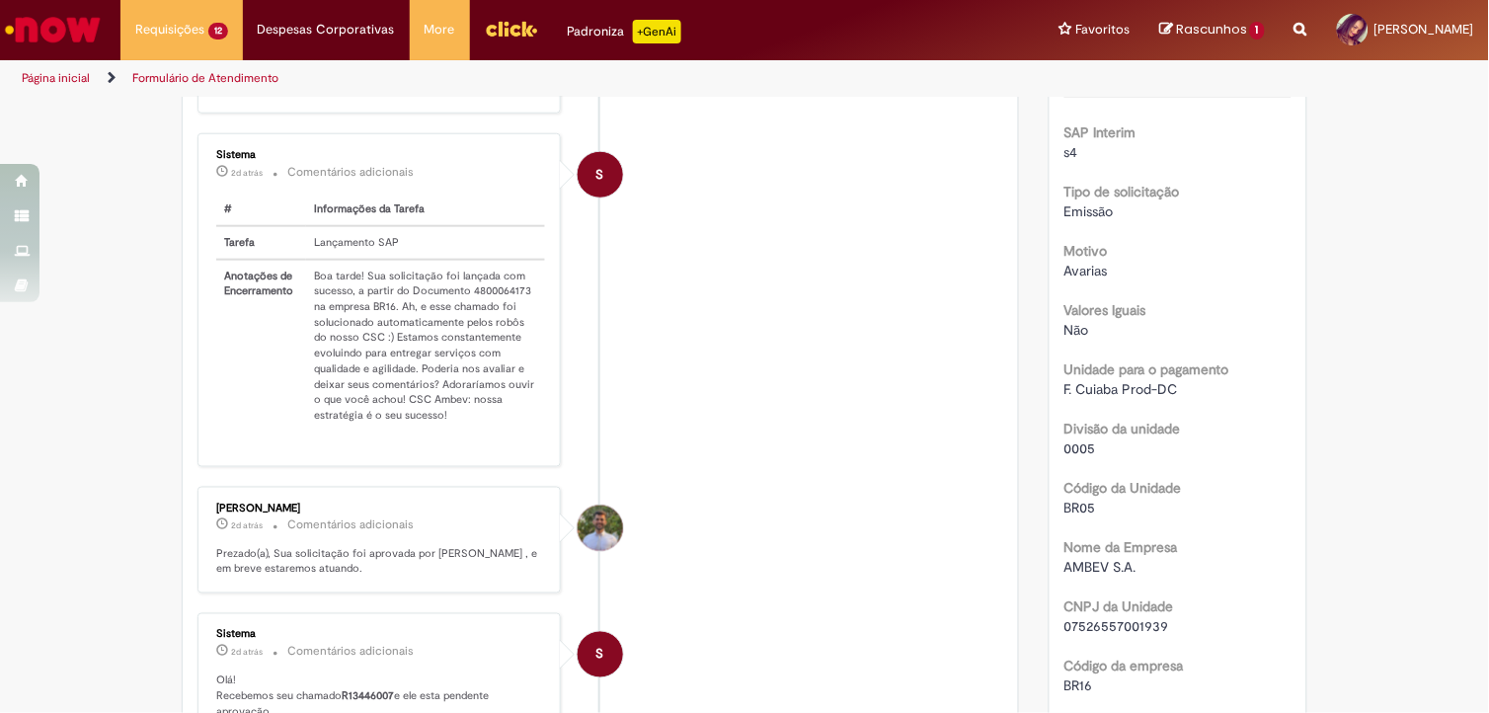
scroll to position [513, 0]
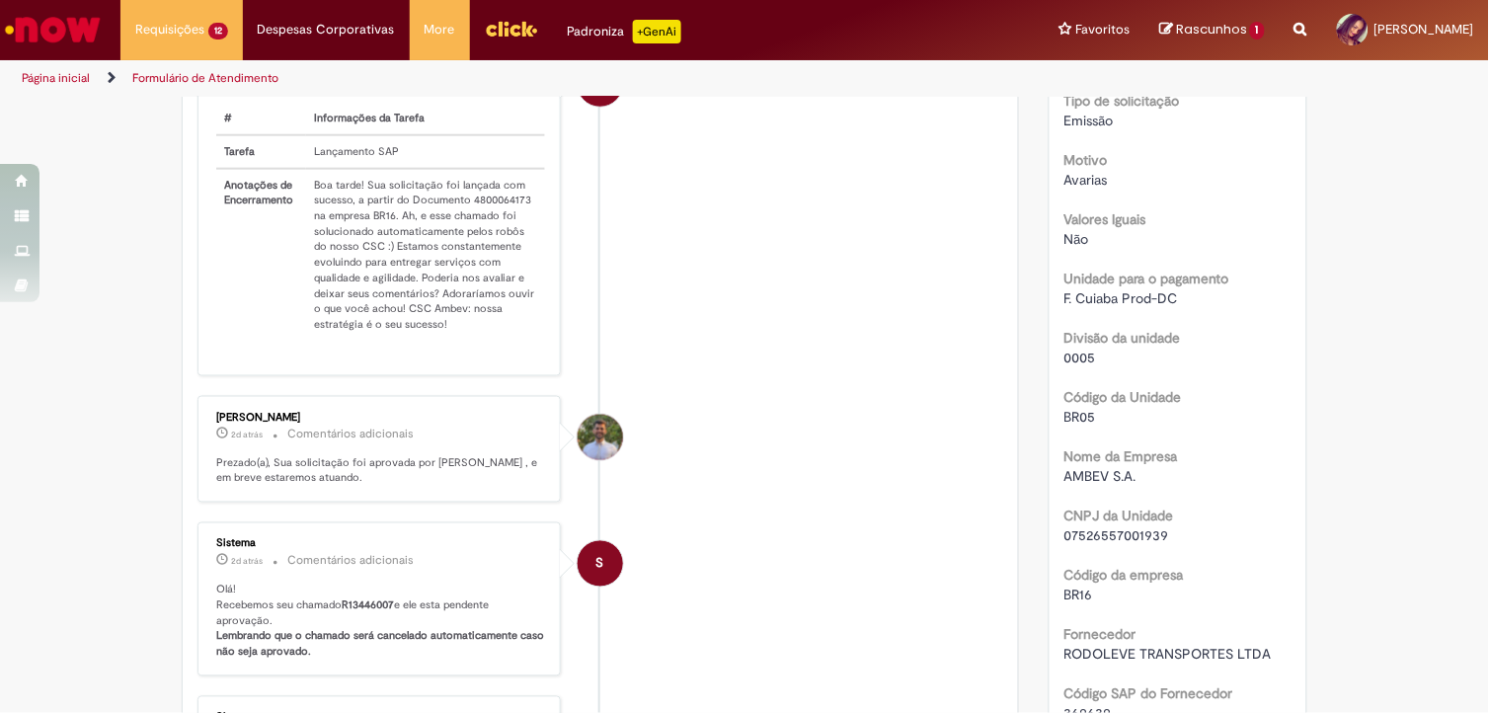
click at [477, 208] on td "Boa tarde! Sua solicitação foi lançada com sucesso, a partir do Documento 48000…" at bounding box center [425, 255] width 239 height 172
copy td "4800064173"
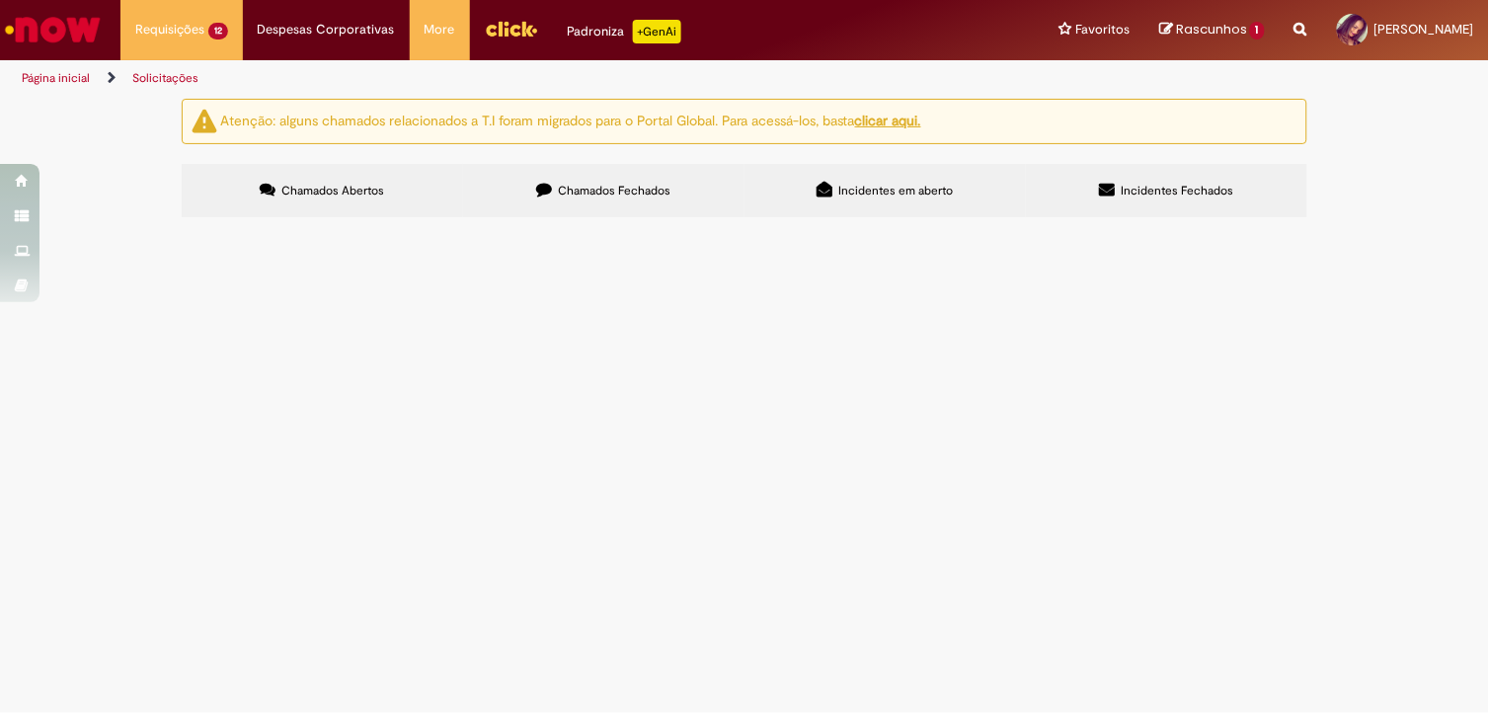
scroll to position [289, 0]
click at [36, 77] on link "Página inicial" at bounding box center [56, 78] width 68 height 16
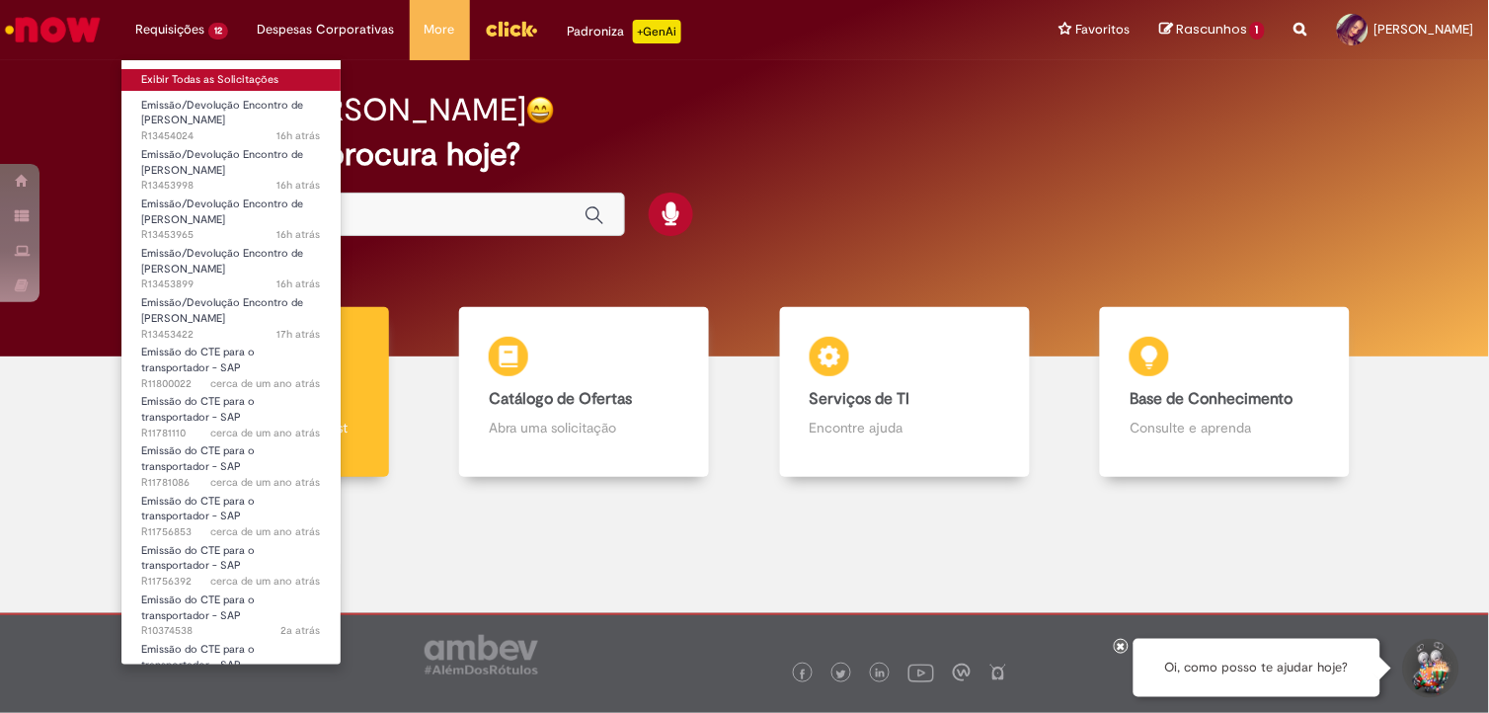
click at [198, 81] on link "Exibir Todas as Solicitações" at bounding box center [230, 80] width 219 height 22
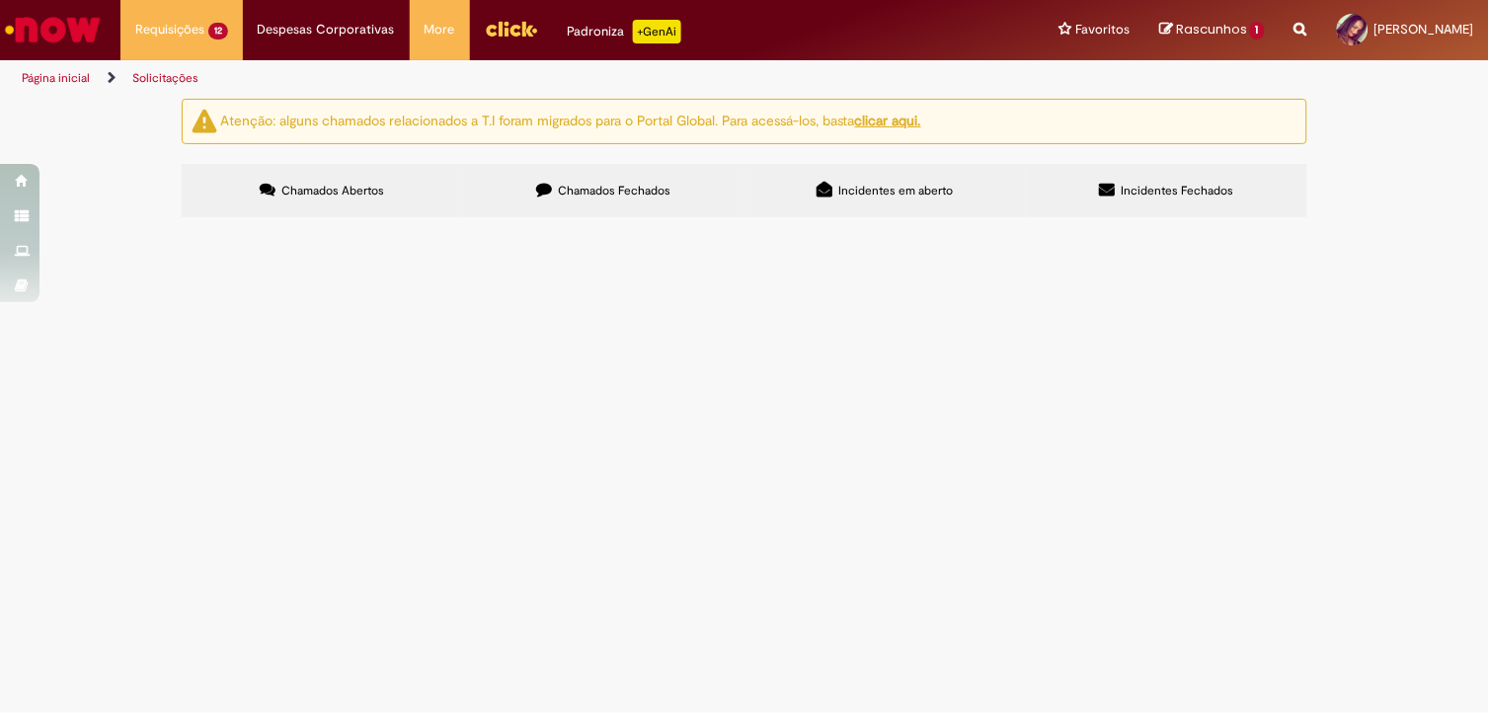
click at [551, 178] on label "Chamados Fechados" at bounding box center [603, 190] width 281 height 53
click at [0, 0] on td "Emissão/Devolução Encontro de [PERSON_NAME]" at bounding box center [0, 0] width 0 height 0
click at [0, 0] on span "Cobrança de avaria de lata, transportadora ATHIVALOG CARGAS. Referente ao mês d…" at bounding box center [0, 0] width 0 height 0
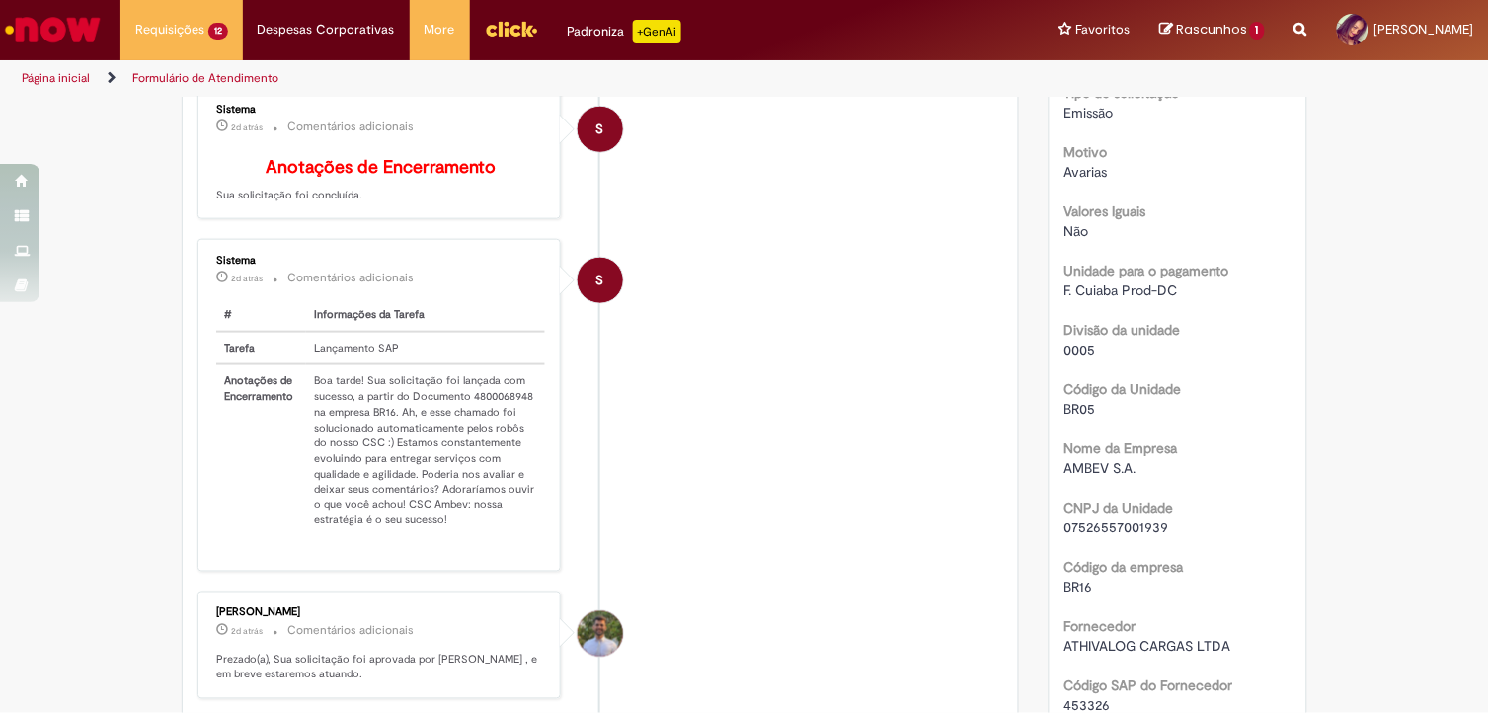
scroll to position [497, 0]
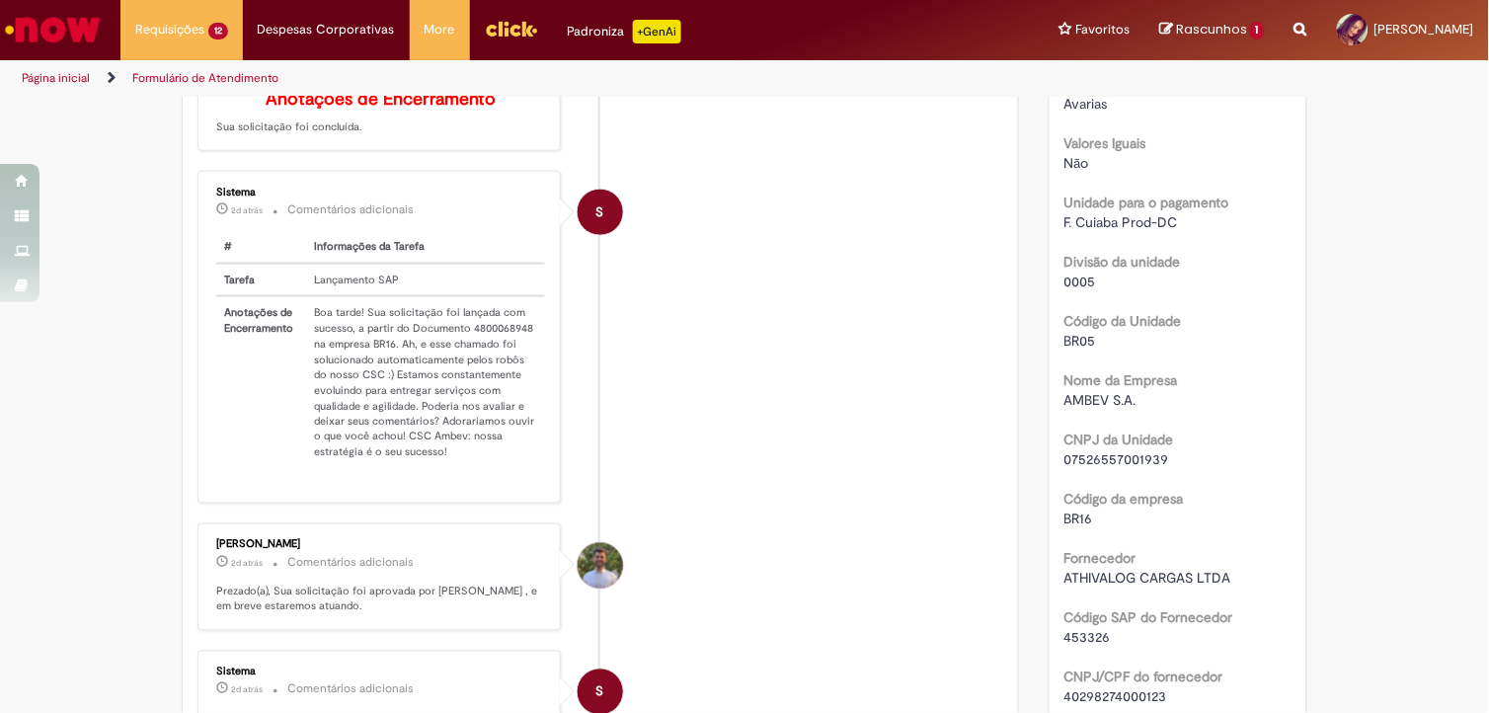
click at [632, 390] on li "S Sistema 2d atrás 2 dias atrás Comentários adicionais # Informações da Tarefa …" at bounding box center [600, 338] width 806 height 334
click at [474, 343] on td "Boa tarde! Sua solicitação foi lançada com sucesso, a partir do Documento 48000…" at bounding box center [425, 382] width 239 height 172
copy td "4800068948"
click at [860, 386] on li "S Sistema 2d atrás 2 dias atrás Comentários adicionais # Informações da Tarefa …" at bounding box center [600, 338] width 806 height 334
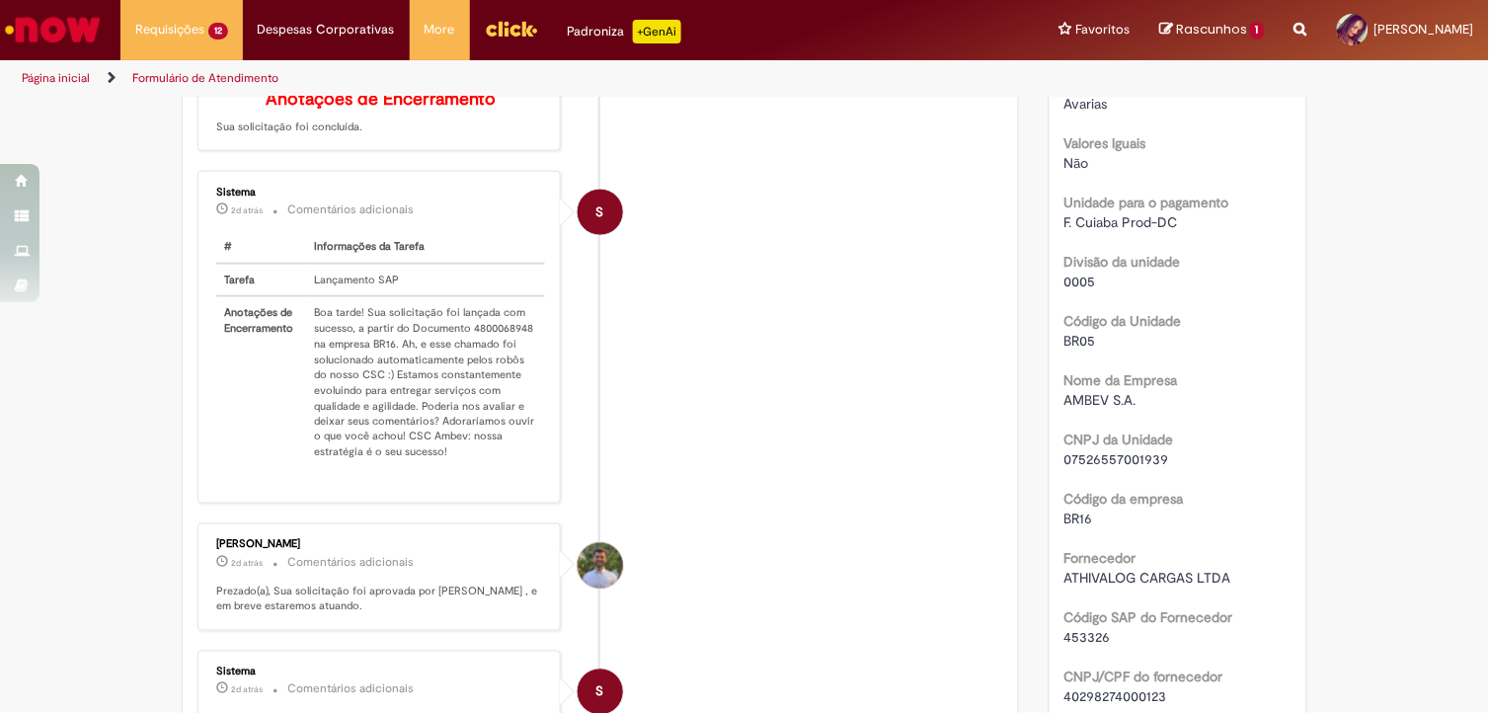
scroll to position [0, 0]
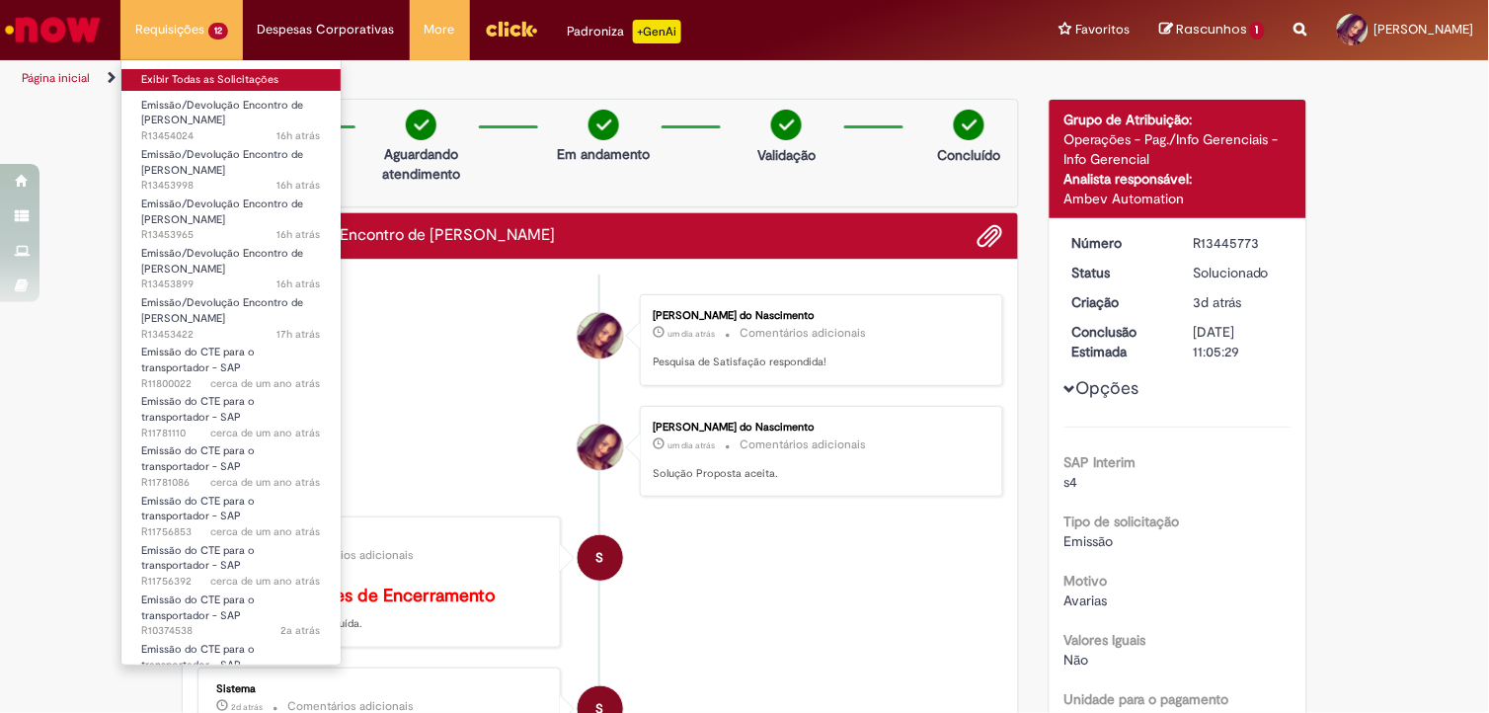
click at [172, 82] on link "Exibir Todas as Solicitações" at bounding box center [230, 80] width 219 height 22
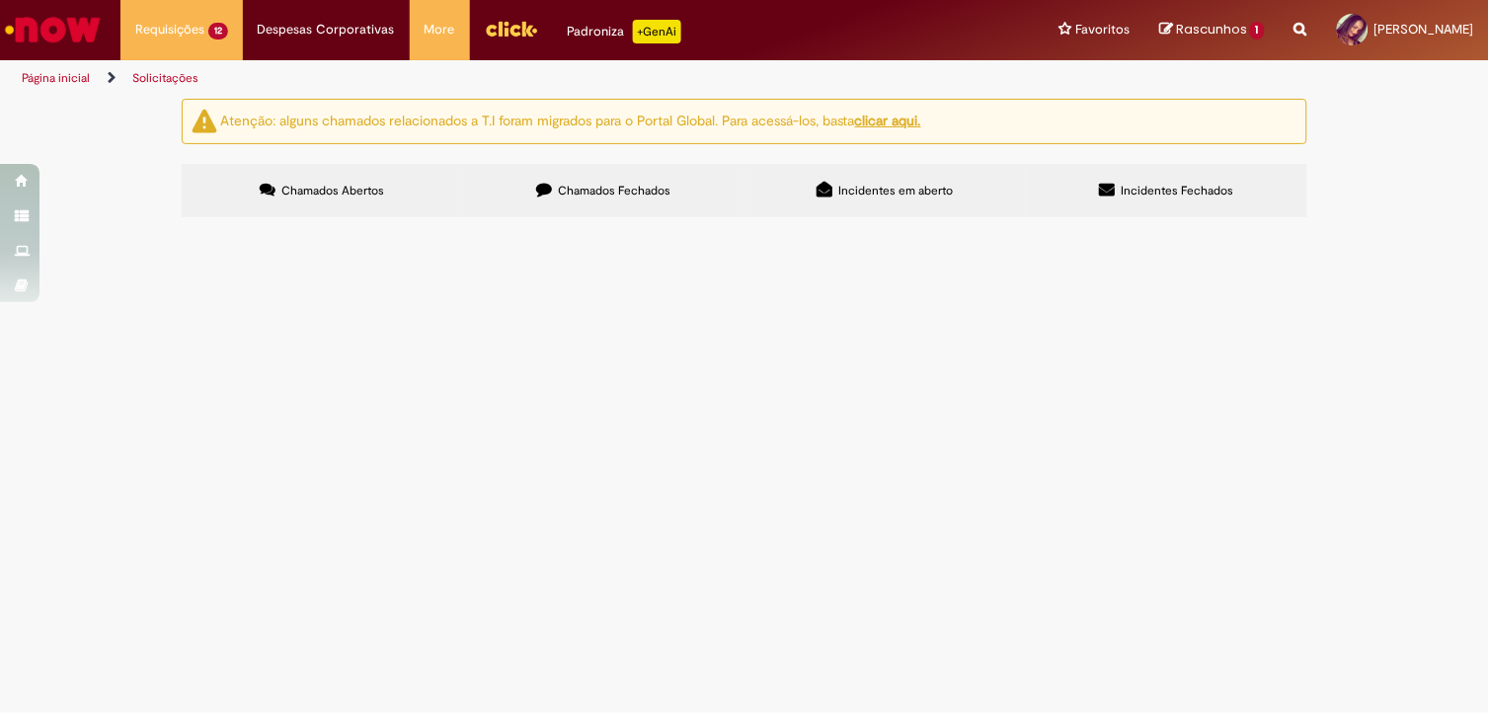
click at [650, 201] on label "Chamados Fechados" at bounding box center [603, 190] width 281 height 53
click at [0, 0] on span "Cobrança de avaria de lata, transportadora RODA BRASIL. Referente ao mês de jul…" at bounding box center [0, 0] width 0 height 0
click at [546, 420] on body "Pular para o conteúdo da página Requisições 12 Exibir Todas as Solicitações Emi…" at bounding box center [744, 356] width 1489 height 713
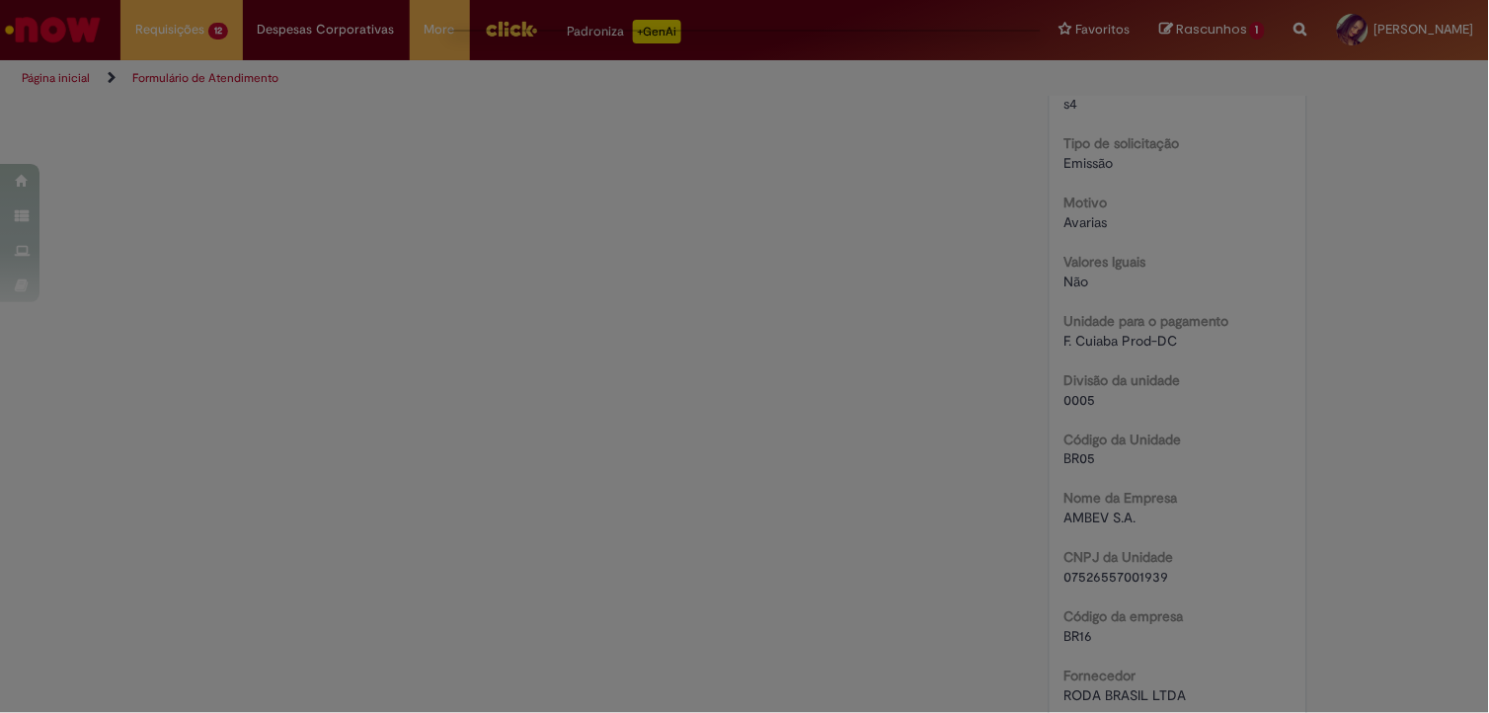
click at [546, 420] on div "Feedback" at bounding box center [744, 356] width 1489 height 713
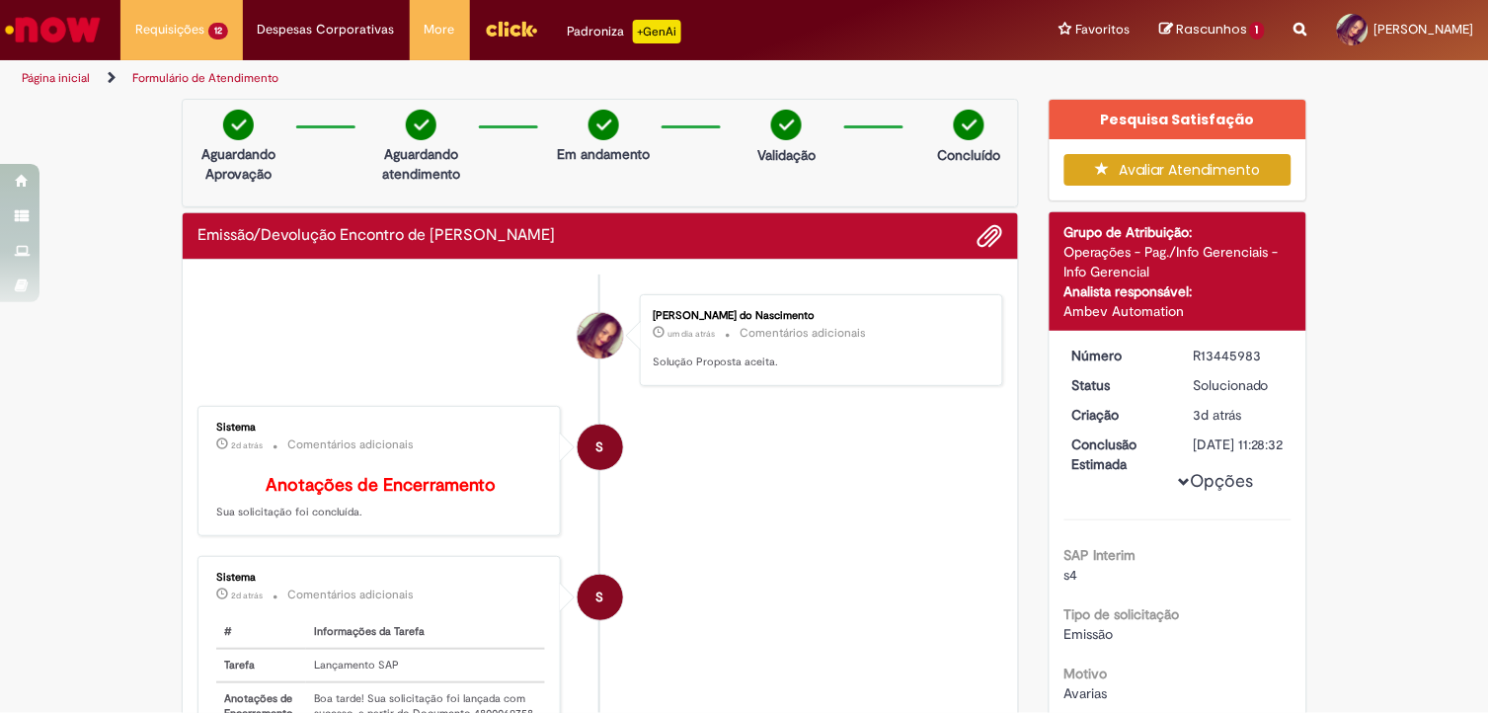
click at [485, 607] on div "Sistema 2d atrás 2 dias atrás Comentários adicionais # Informações da Tarefa Ta…" at bounding box center [378, 723] width 351 height 322
click at [485, 606] on p "2d atrás 2 dias atrás Comentários adicionais" at bounding box center [380, 595] width 329 height 23
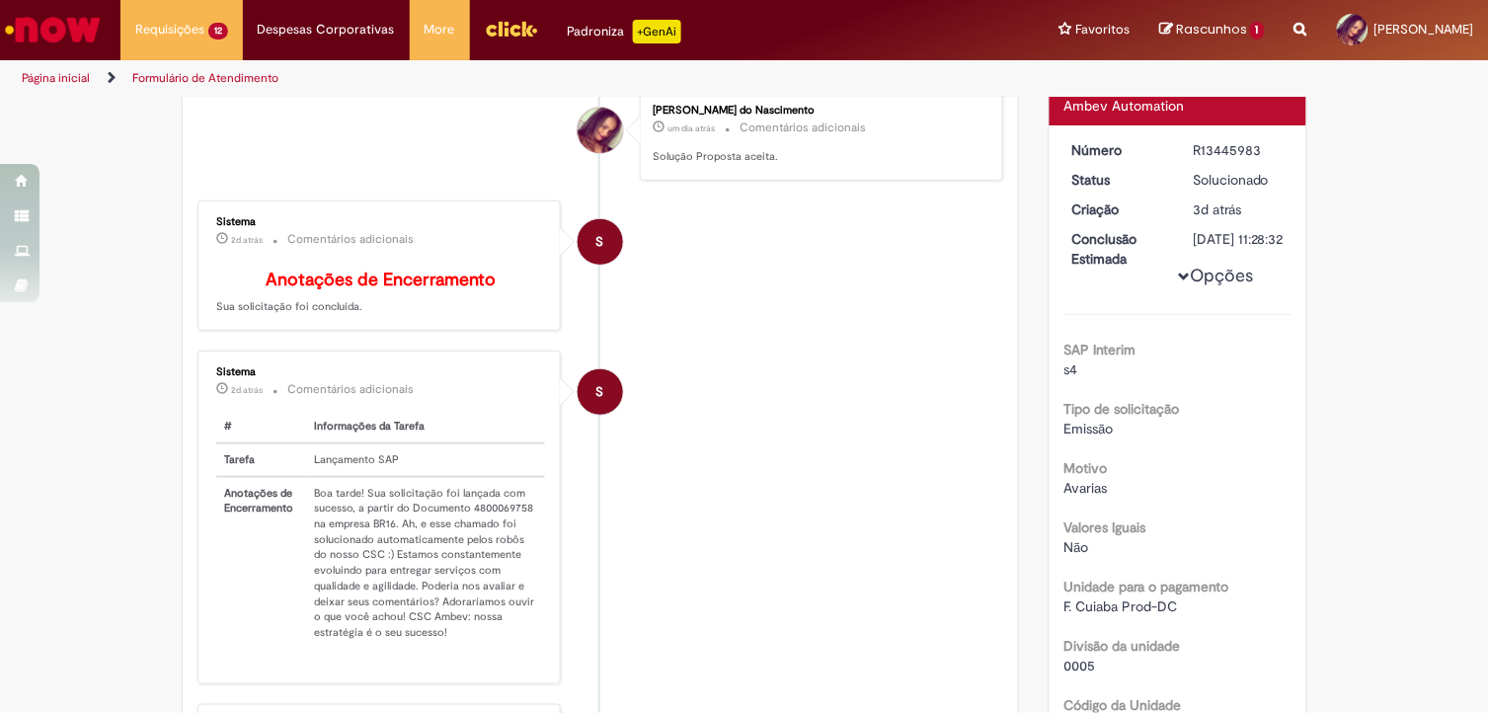
scroll to position [241, 0]
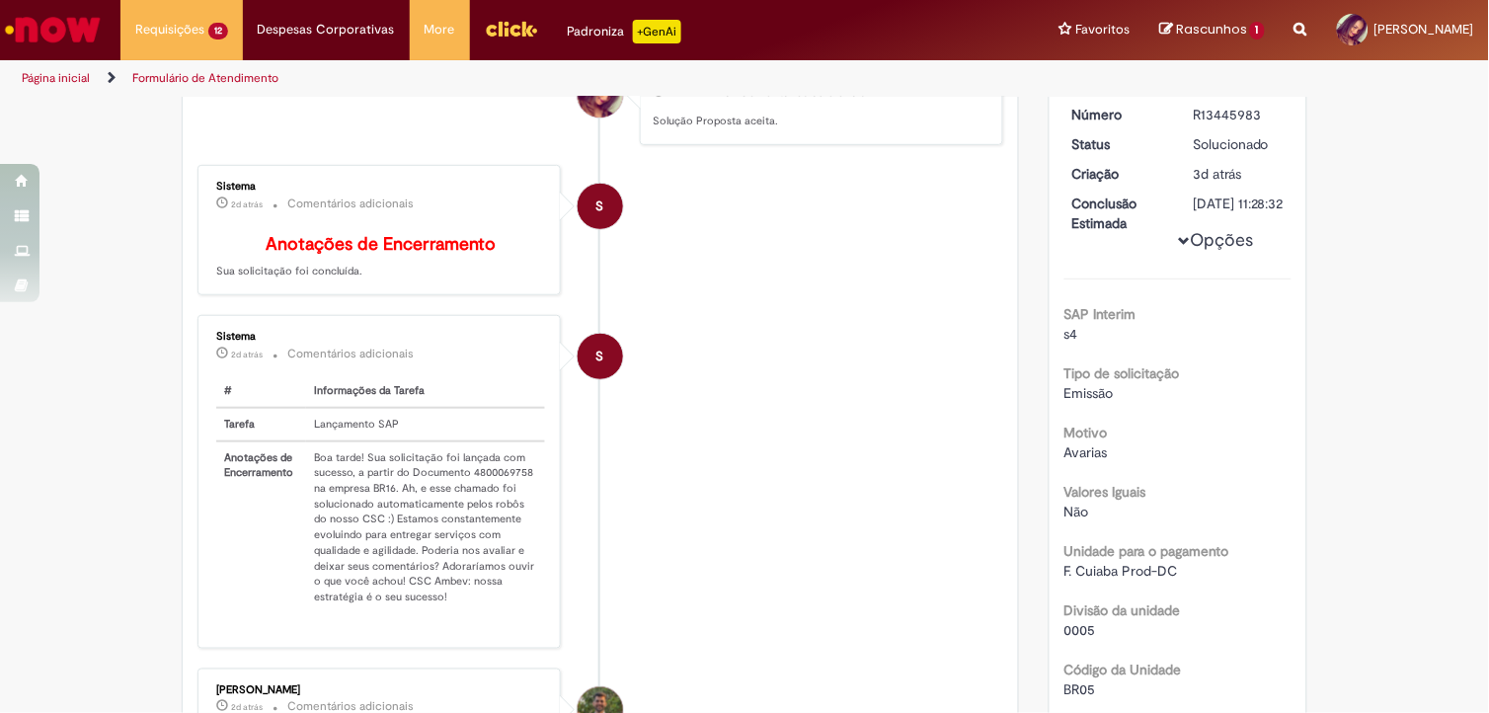
click at [479, 490] on td "Boa tarde! Sua solicitação foi lançada com sucesso, a partir do Documento 48000…" at bounding box center [425, 527] width 239 height 172
copy td "4800069758"
click at [958, 273] on li "S Sistema 2d atrás 2 dias atrás Comentários adicionais Anotações de Encerrament…" at bounding box center [600, 230] width 806 height 131
